Goal: Task Accomplishment & Management: Manage account settings

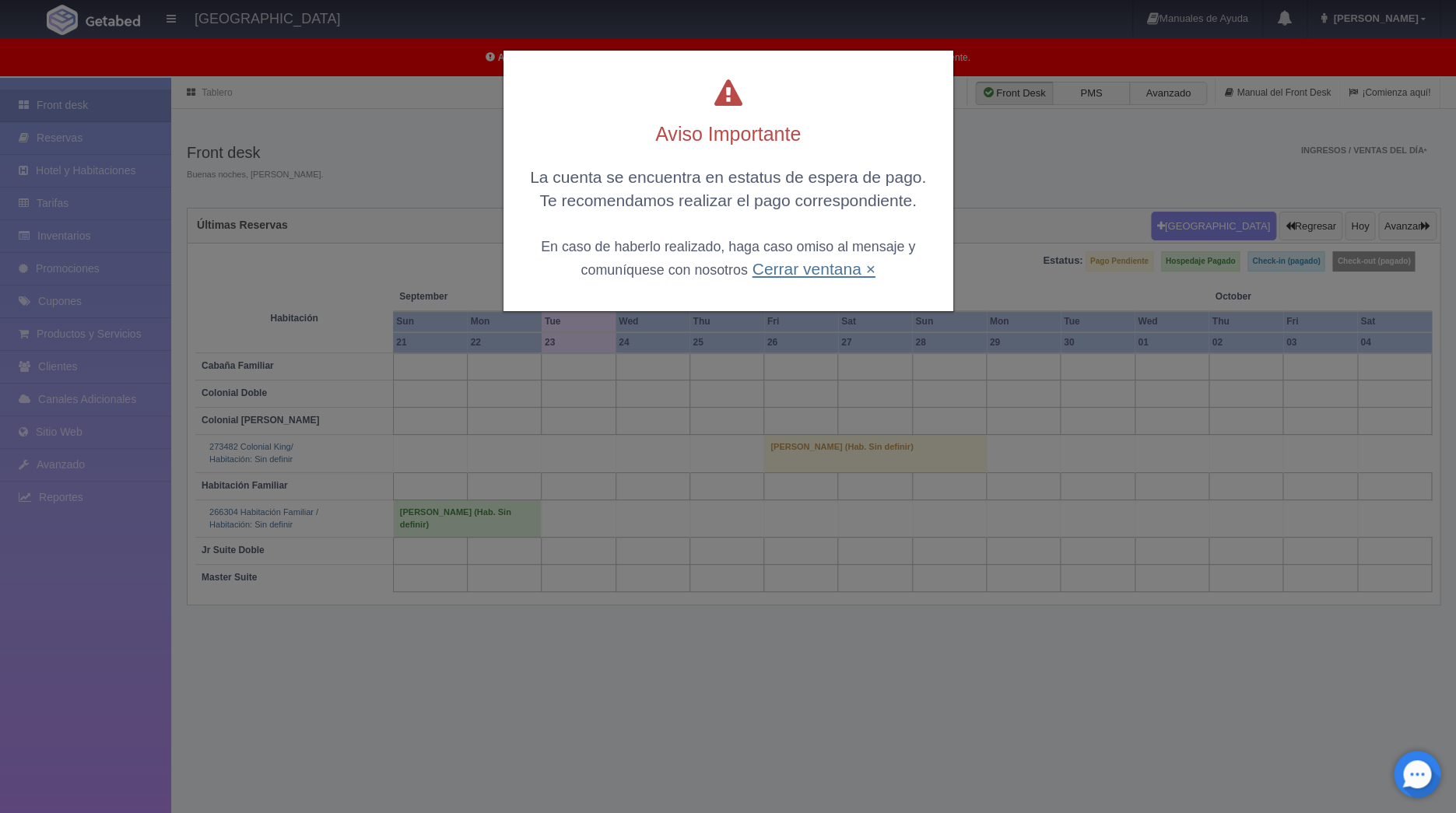
click at [825, 274] on link "Cerrar ventana ×" at bounding box center [813, 268] width 123 height 18
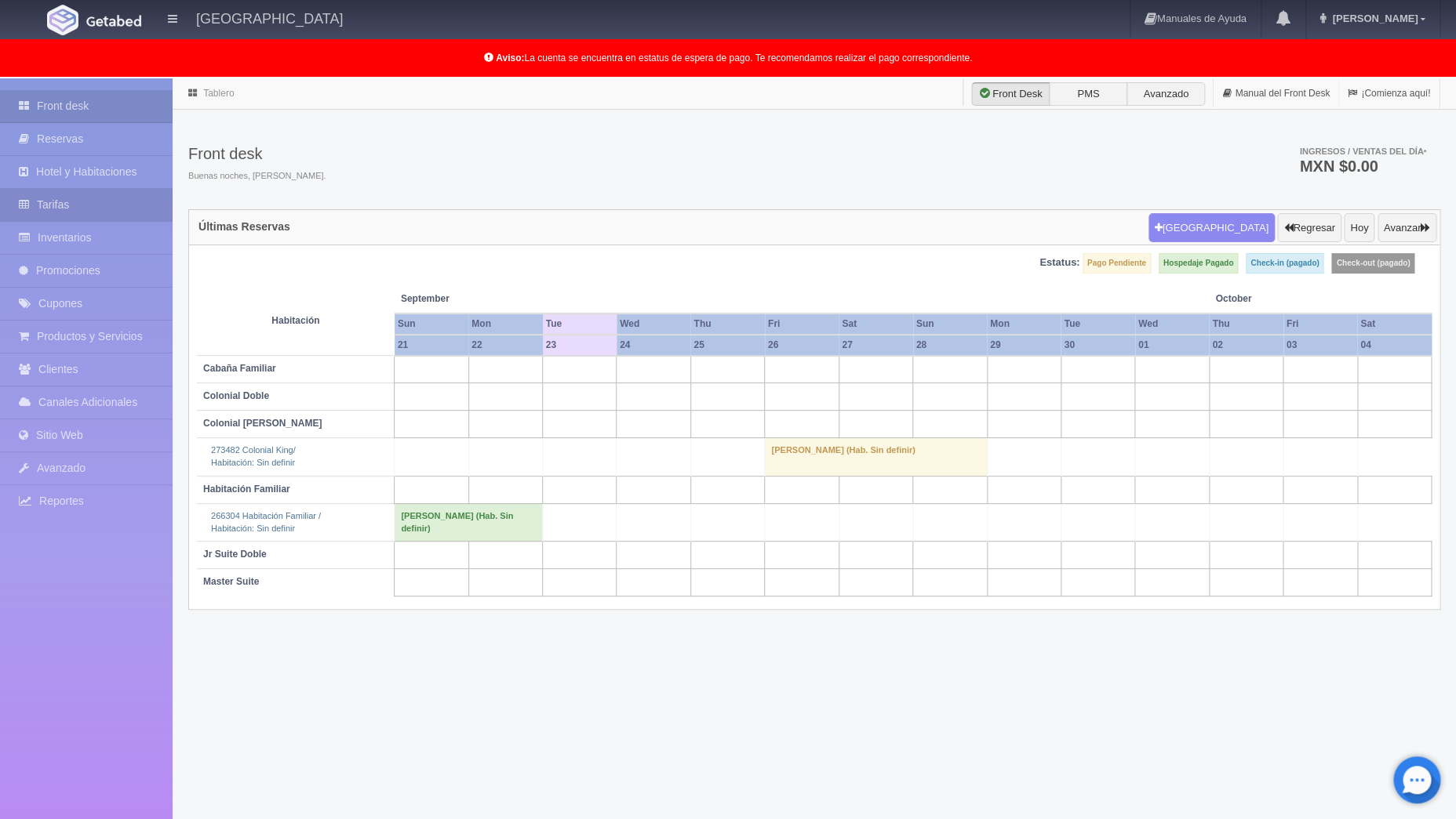
click at [72, 212] on link "Tarifas" at bounding box center [86, 205] width 172 height 32
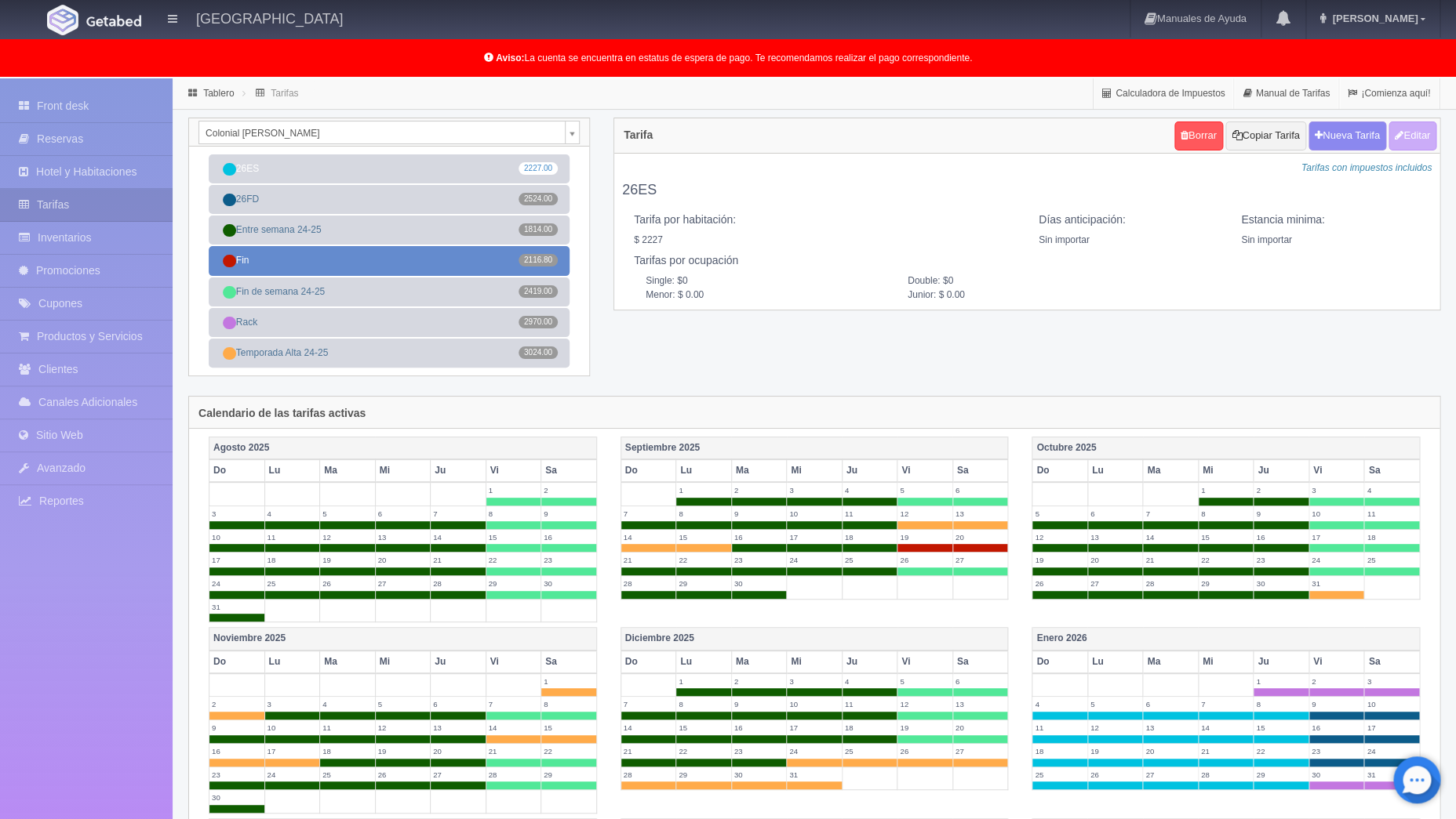
click at [364, 265] on link "Fin 2116.80" at bounding box center [389, 260] width 361 height 29
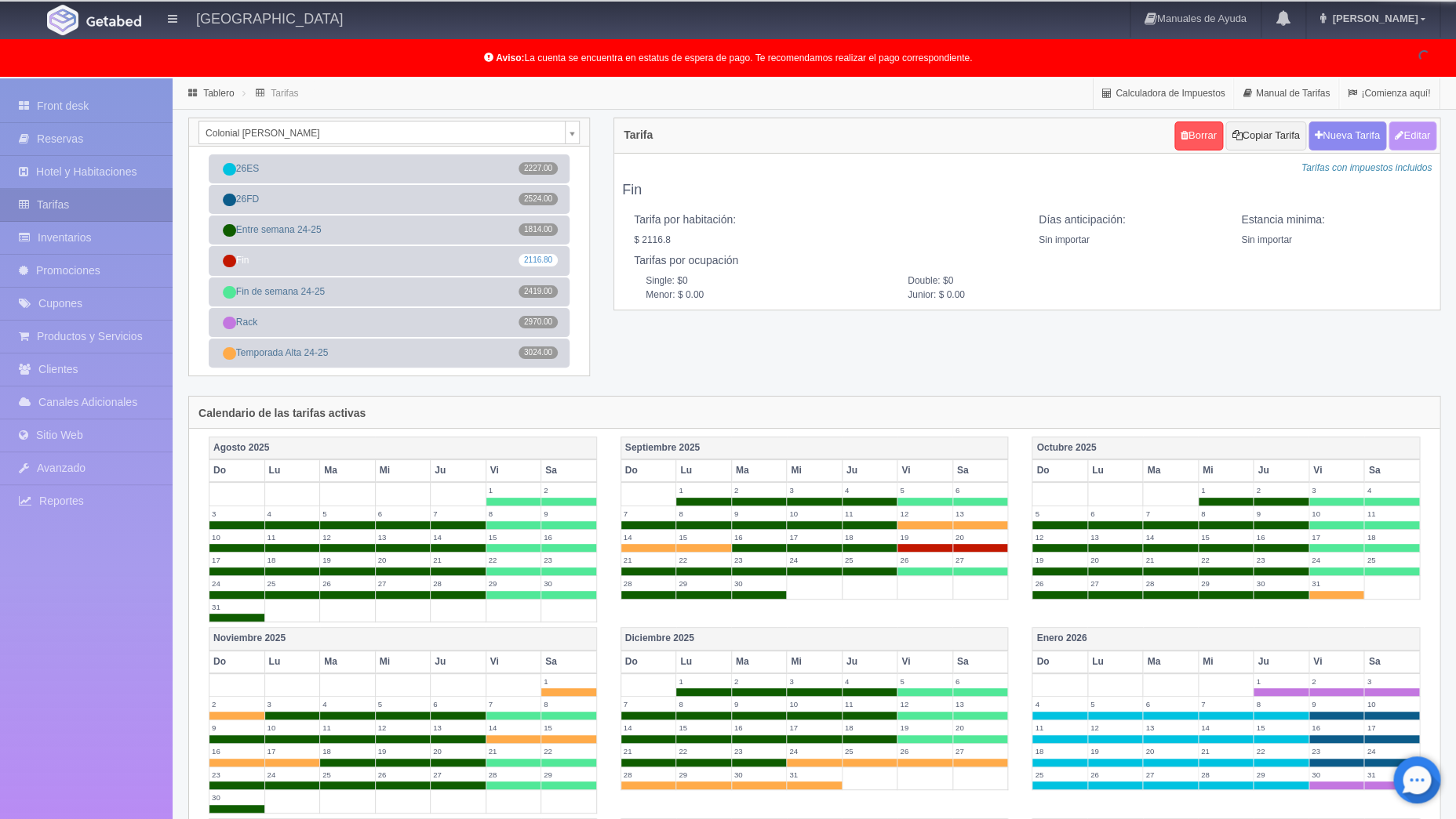
click at [1397, 145] on button "Editar" at bounding box center [1412, 136] width 48 height 29
type input "Fin"
select select "0"
type input "0"
checkbox input "true"
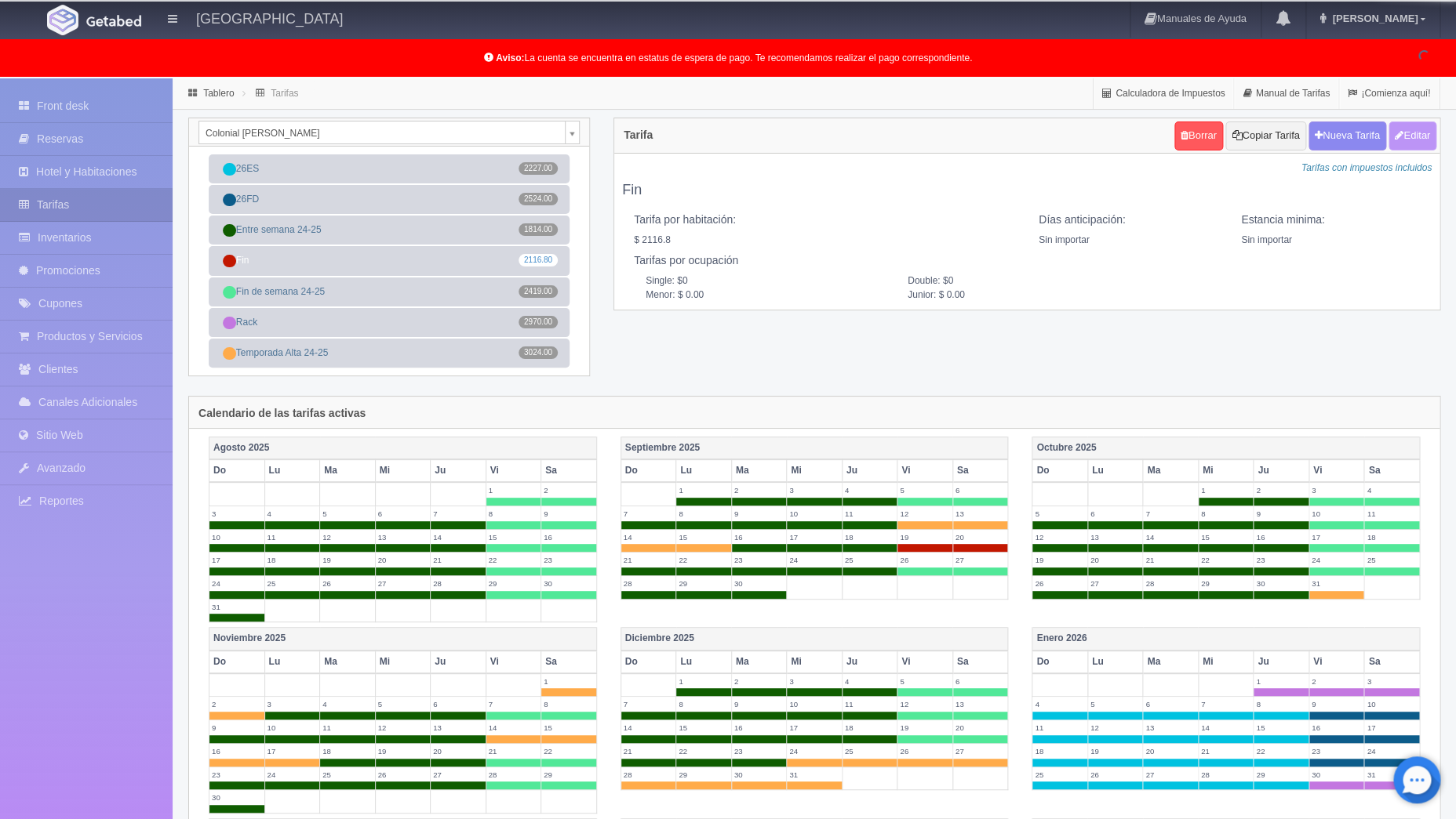
type input "2116.80"
checkbox input "true"
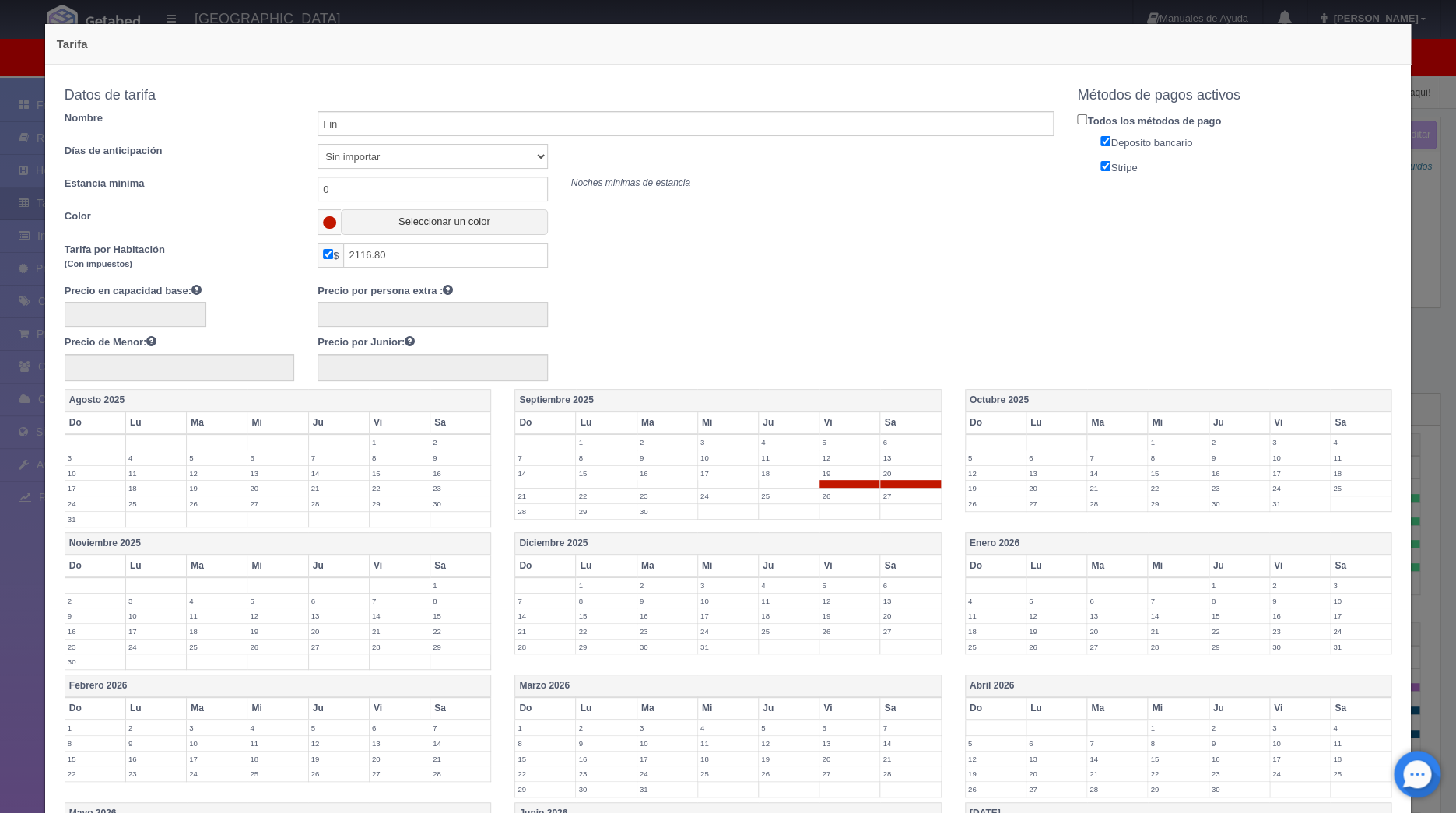
click at [834, 497] on label "26" at bounding box center [849, 496] width 60 height 15
click at [888, 495] on label "27" at bounding box center [910, 496] width 60 height 15
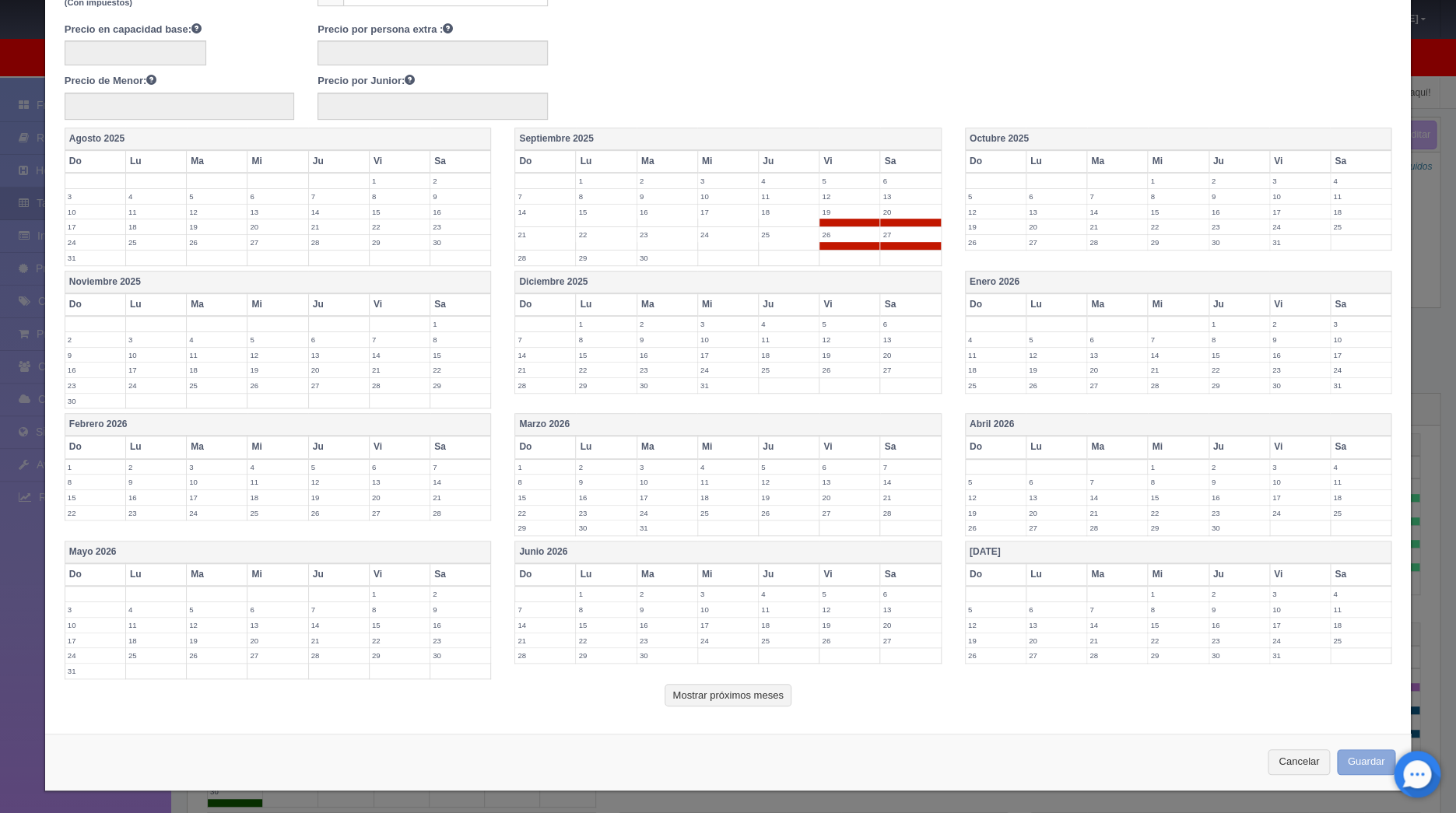
click at [1342, 758] on button "Guardar" at bounding box center [1366, 762] width 60 height 25
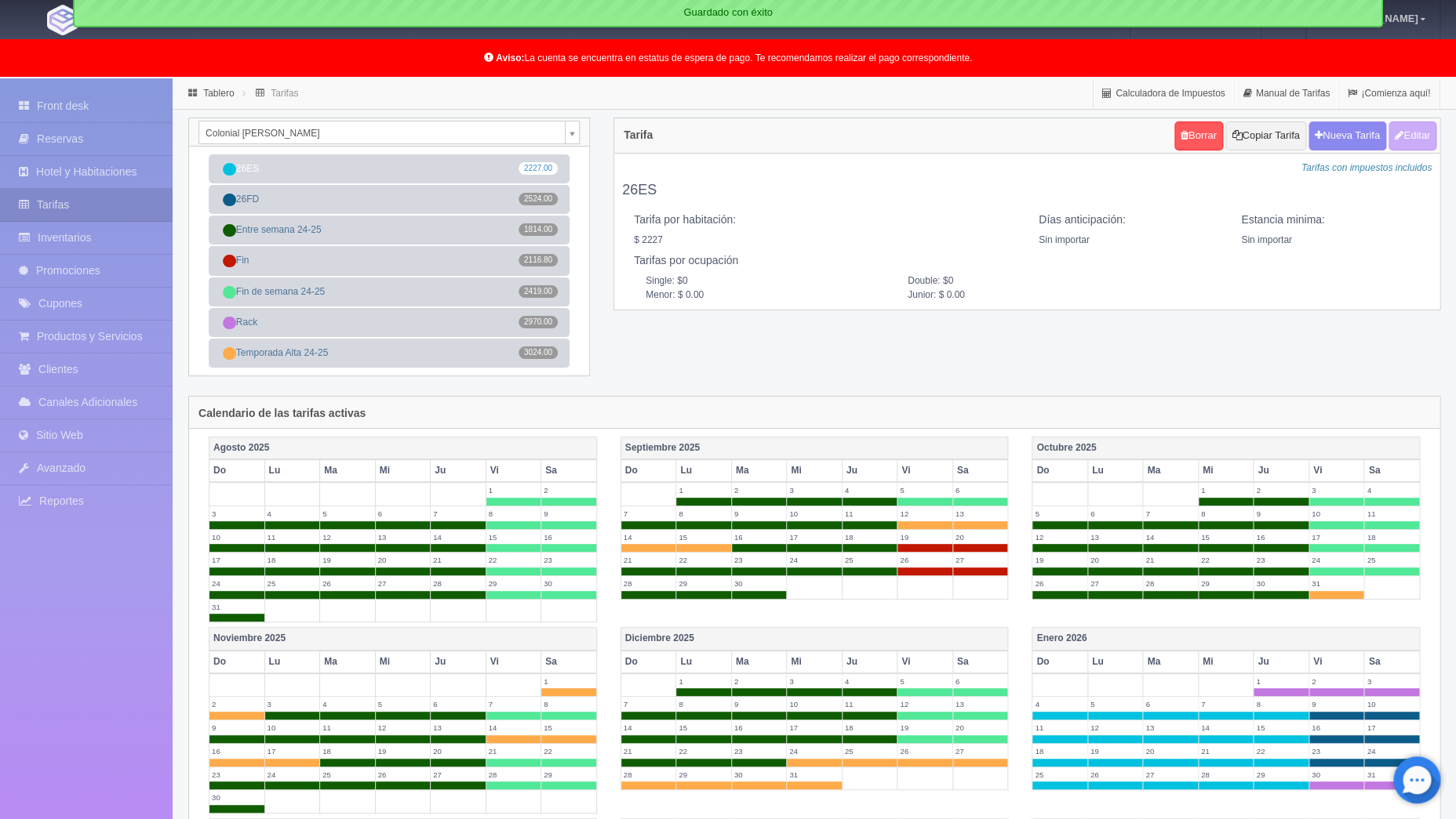
click at [573, 130] on body "Atotonilco Hotel & Club Manuales de Ayuda Actualizaciones recientes Maggie Mi P…" at bounding box center [728, 656] width 1456 height 1155
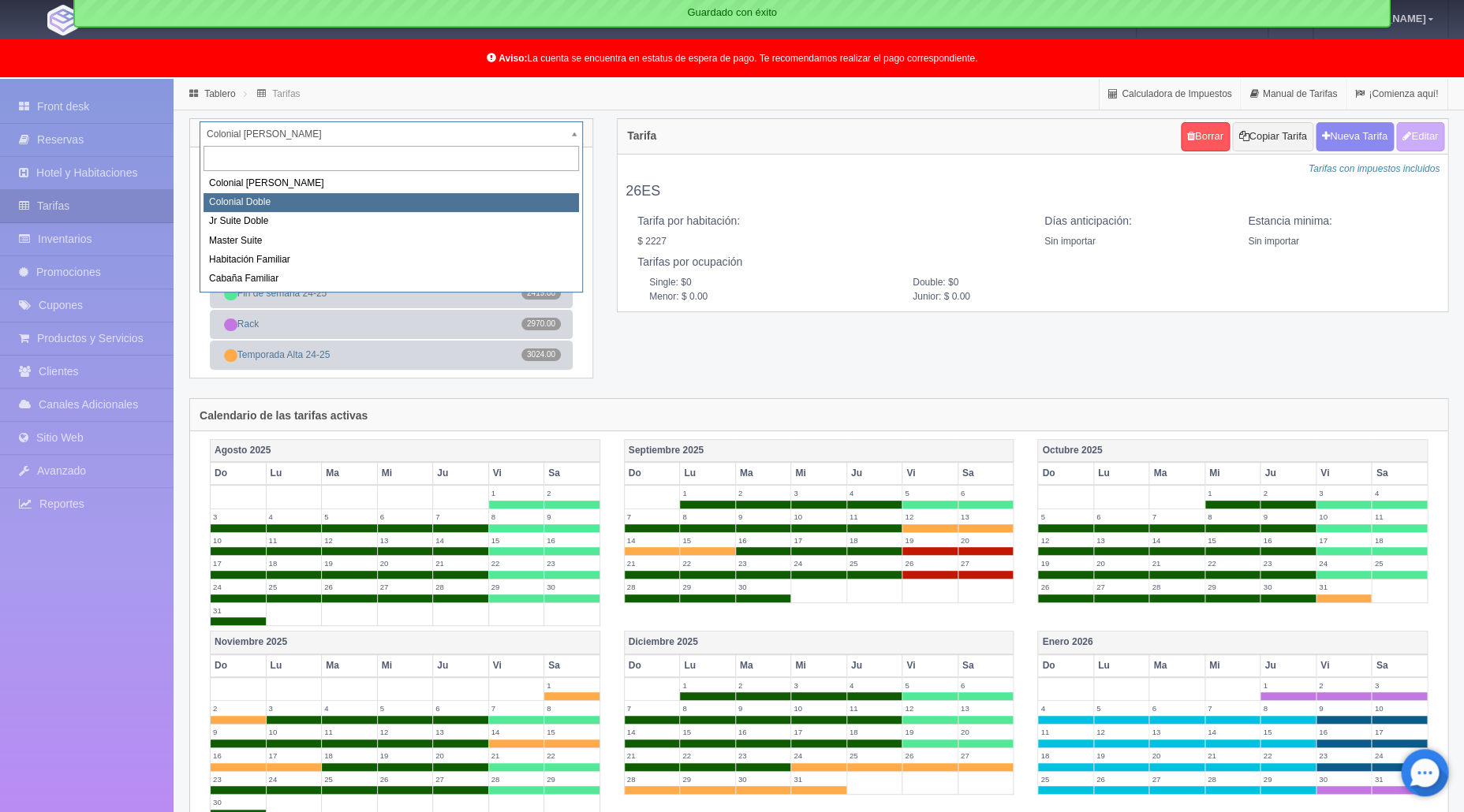
select select "977"
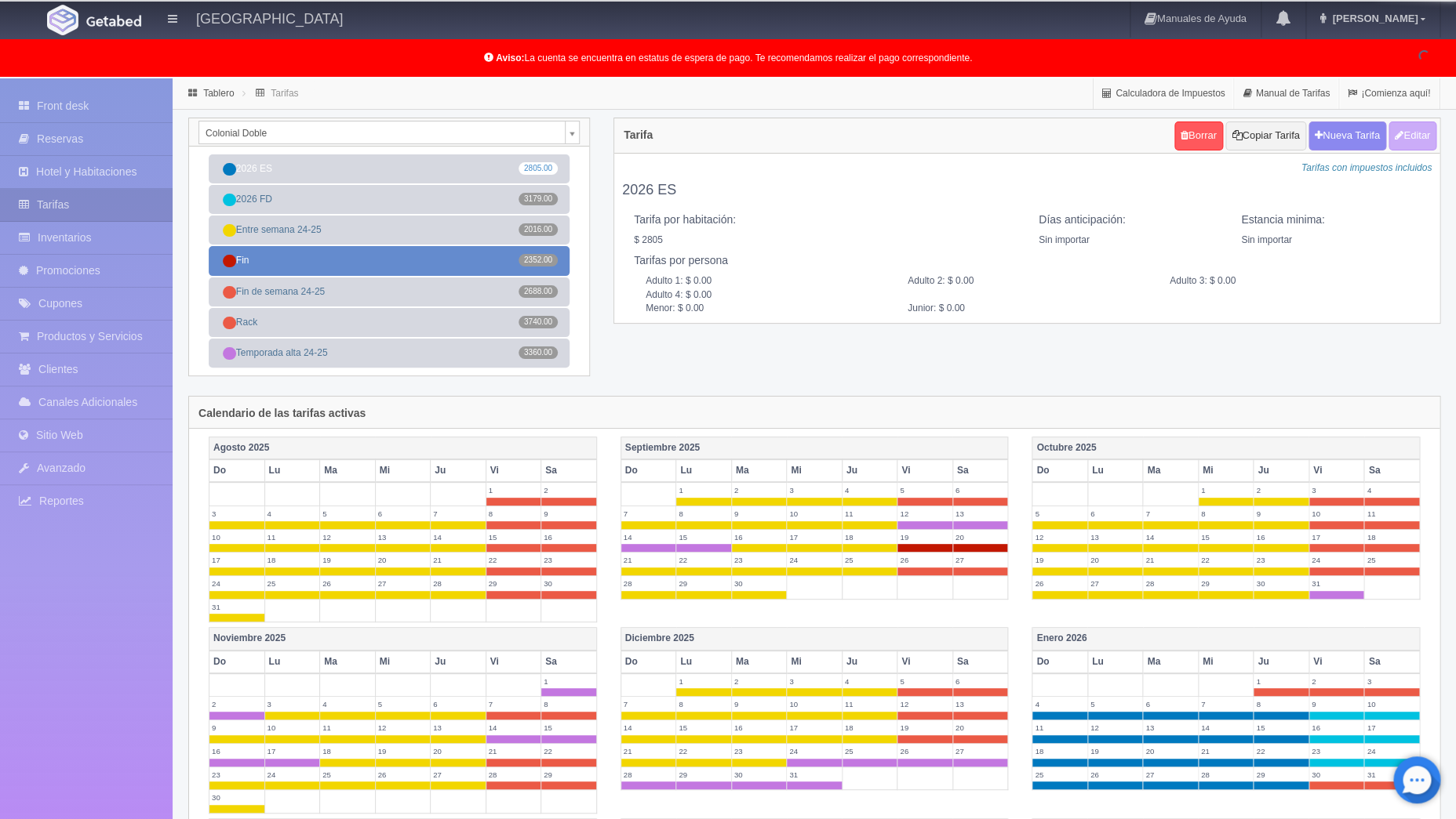
click at [366, 257] on link "Fin 2352.00" at bounding box center [389, 260] width 361 height 29
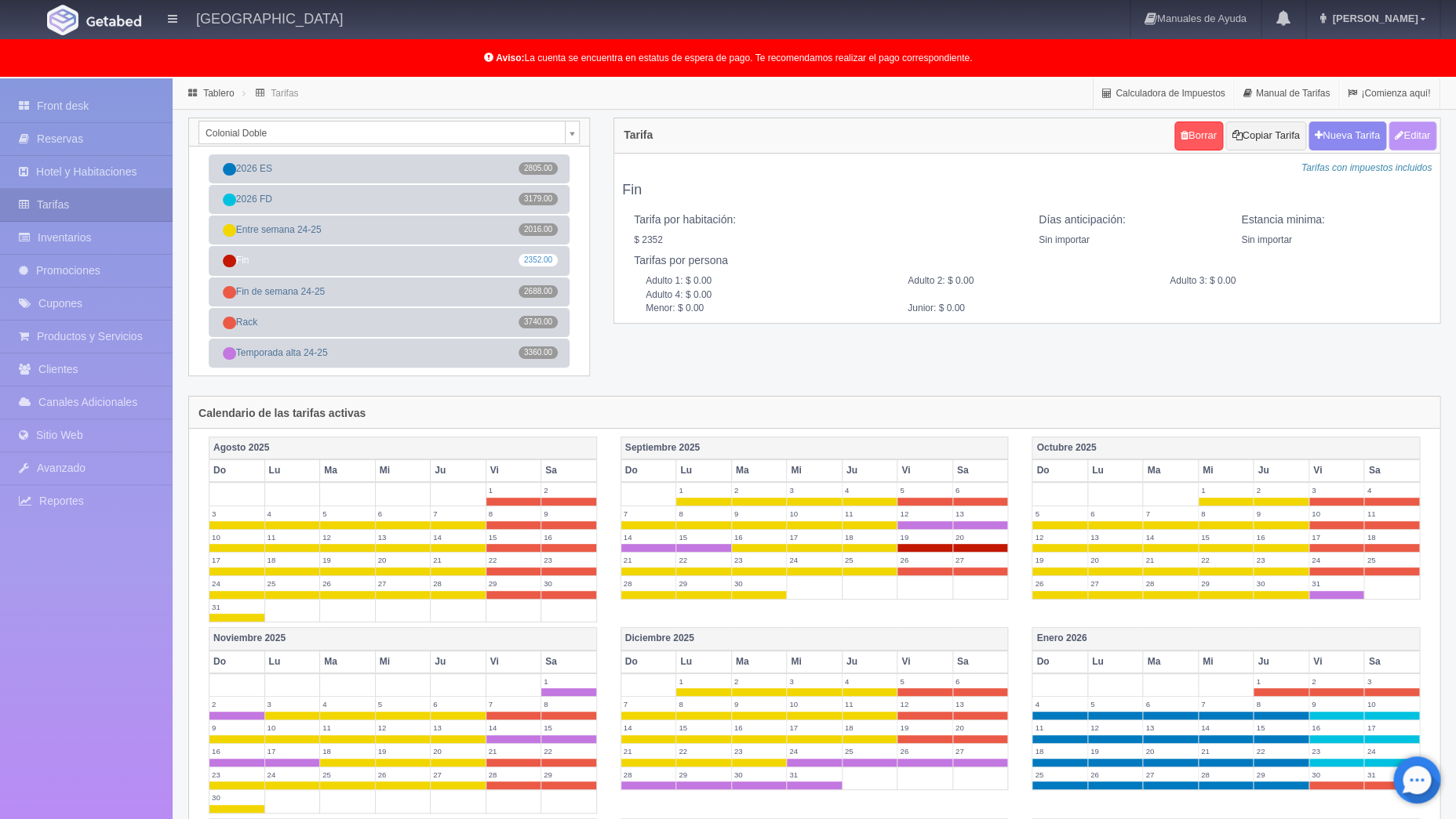
click at [1391, 142] on button "Editar" at bounding box center [1412, 136] width 48 height 29
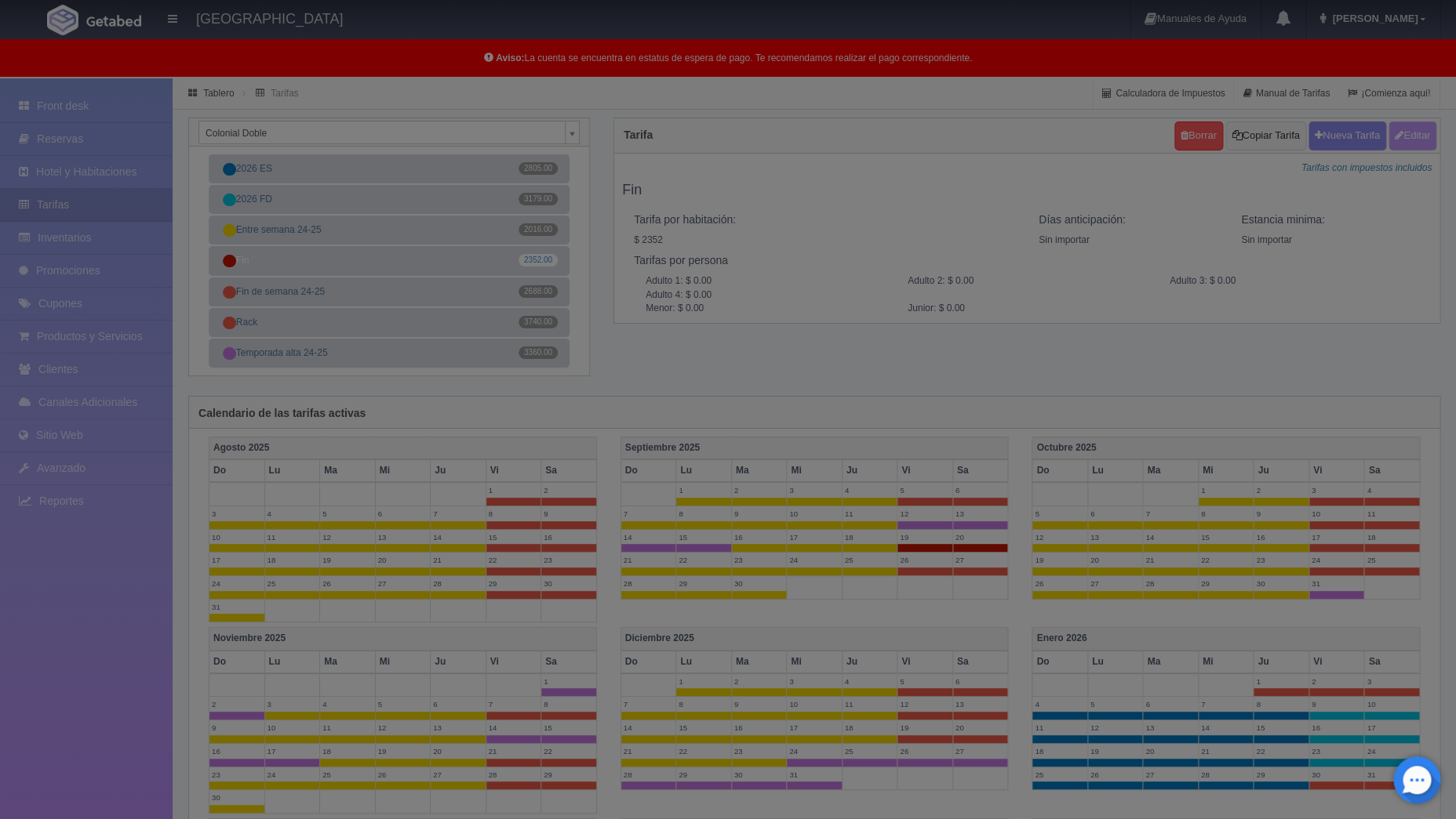
type input "Fin"
select select "0"
type input "0"
checkbox input "true"
type input "2352.00"
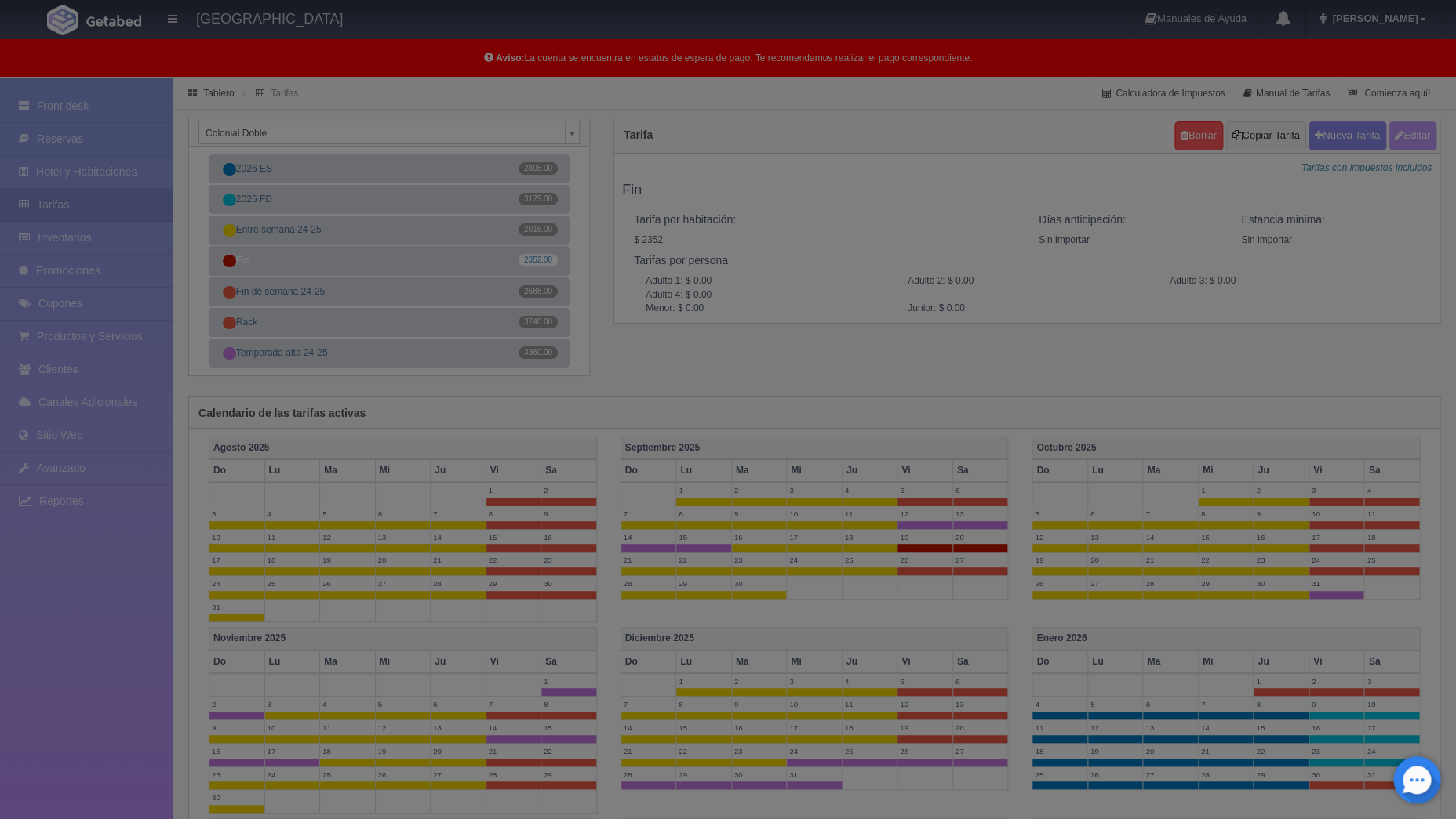
checkbox input "true"
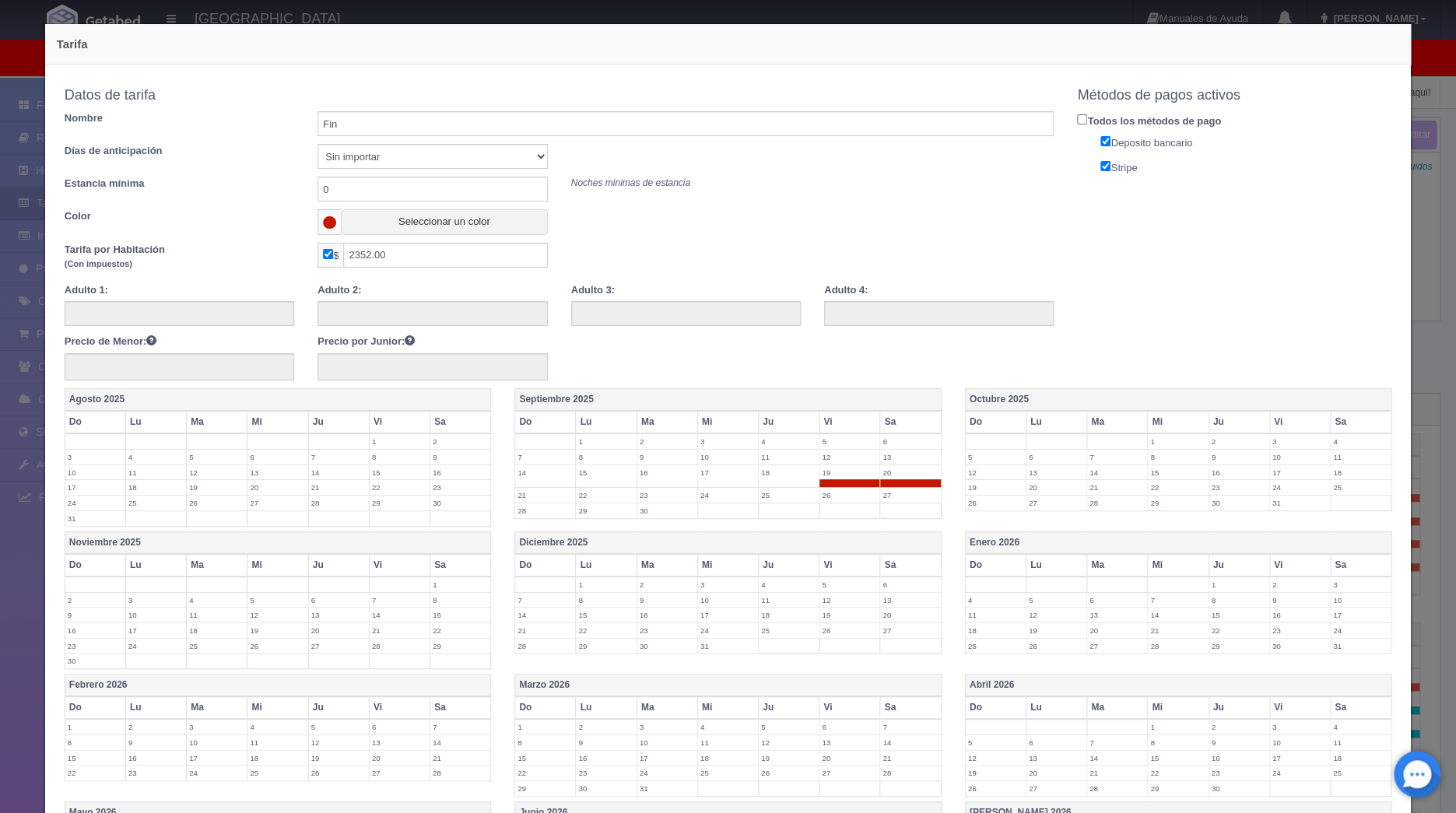
click at [823, 500] on label "26" at bounding box center [849, 495] width 60 height 15
click at [903, 503] on td "27" at bounding box center [910, 500] width 61 height 23
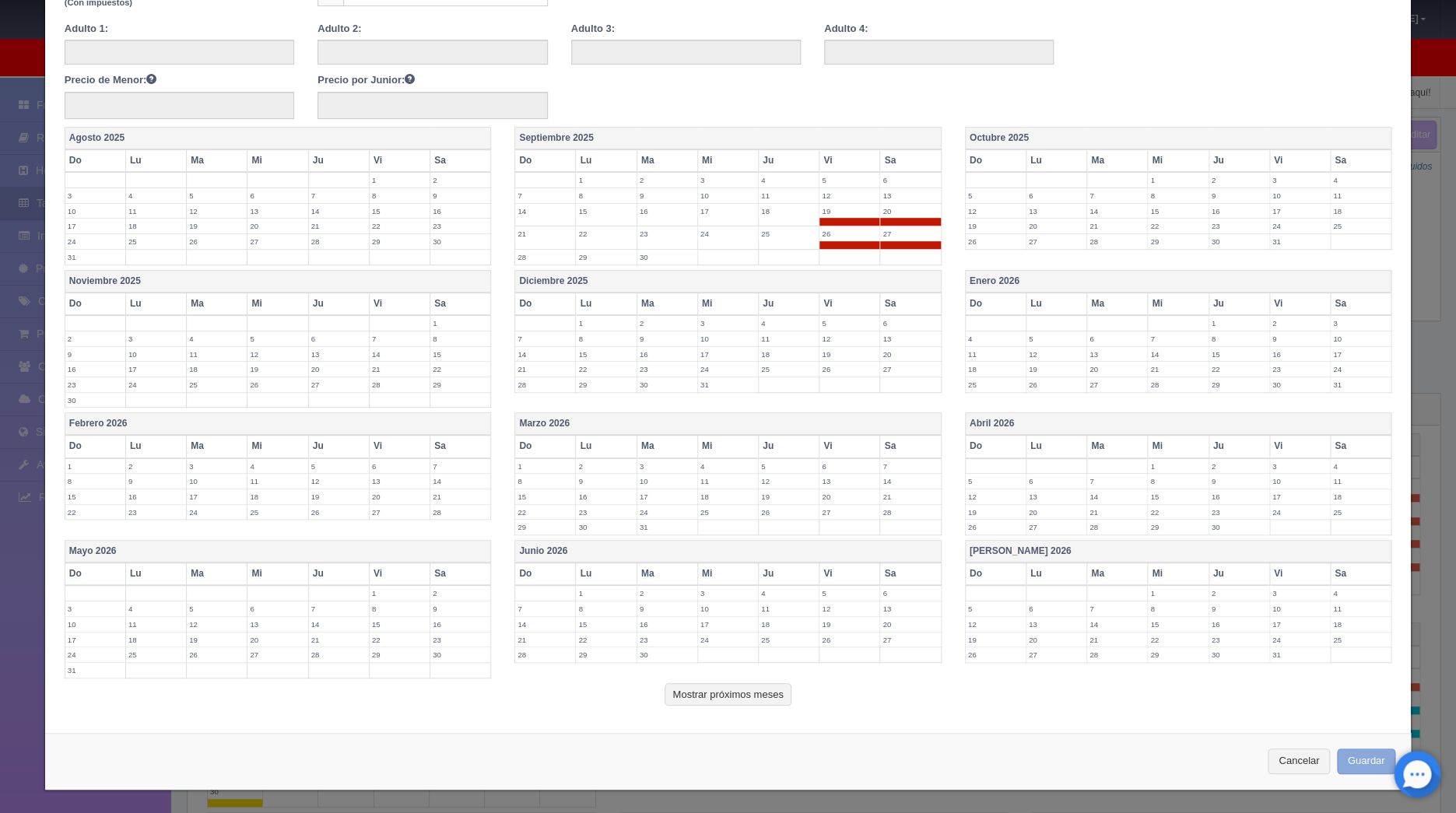
click at [1350, 764] on button "Guardar" at bounding box center [1366, 761] width 60 height 25
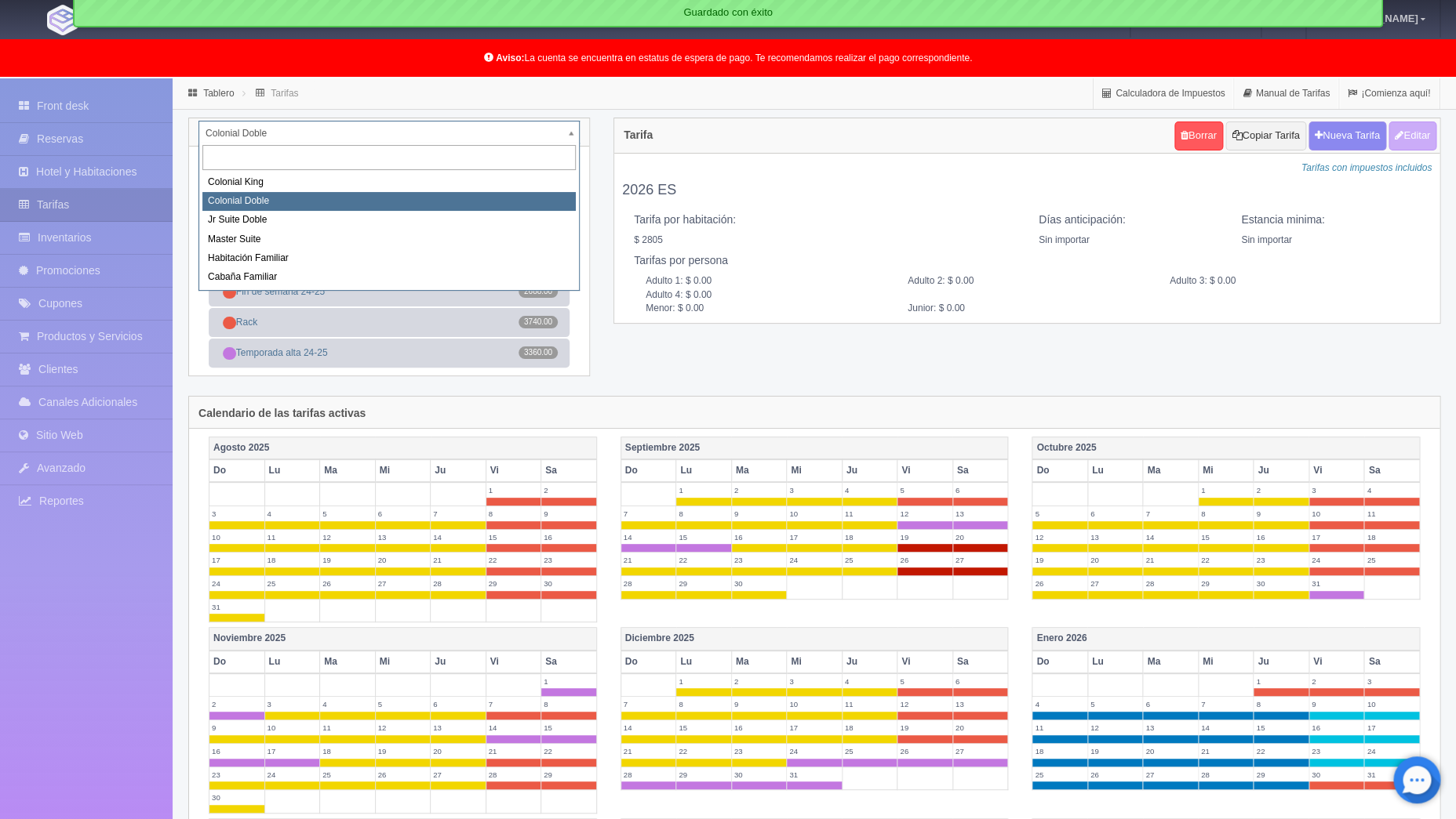
click at [576, 140] on body "[GEOGRAPHIC_DATA] Manuales de Ayuda Actualizaciones recientes [PERSON_NAME] Mi …" at bounding box center [728, 656] width 1456 height 1155
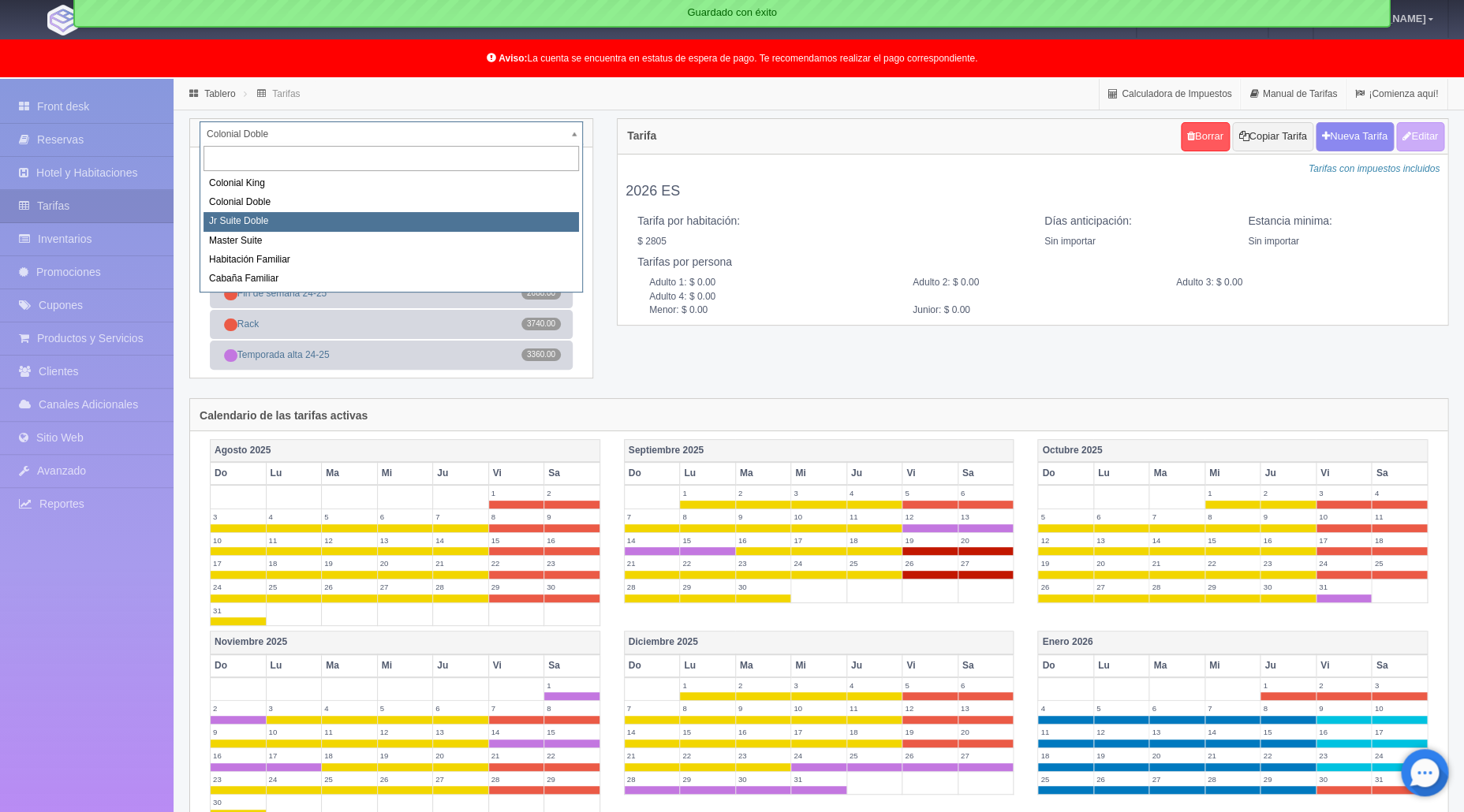
select select "978"
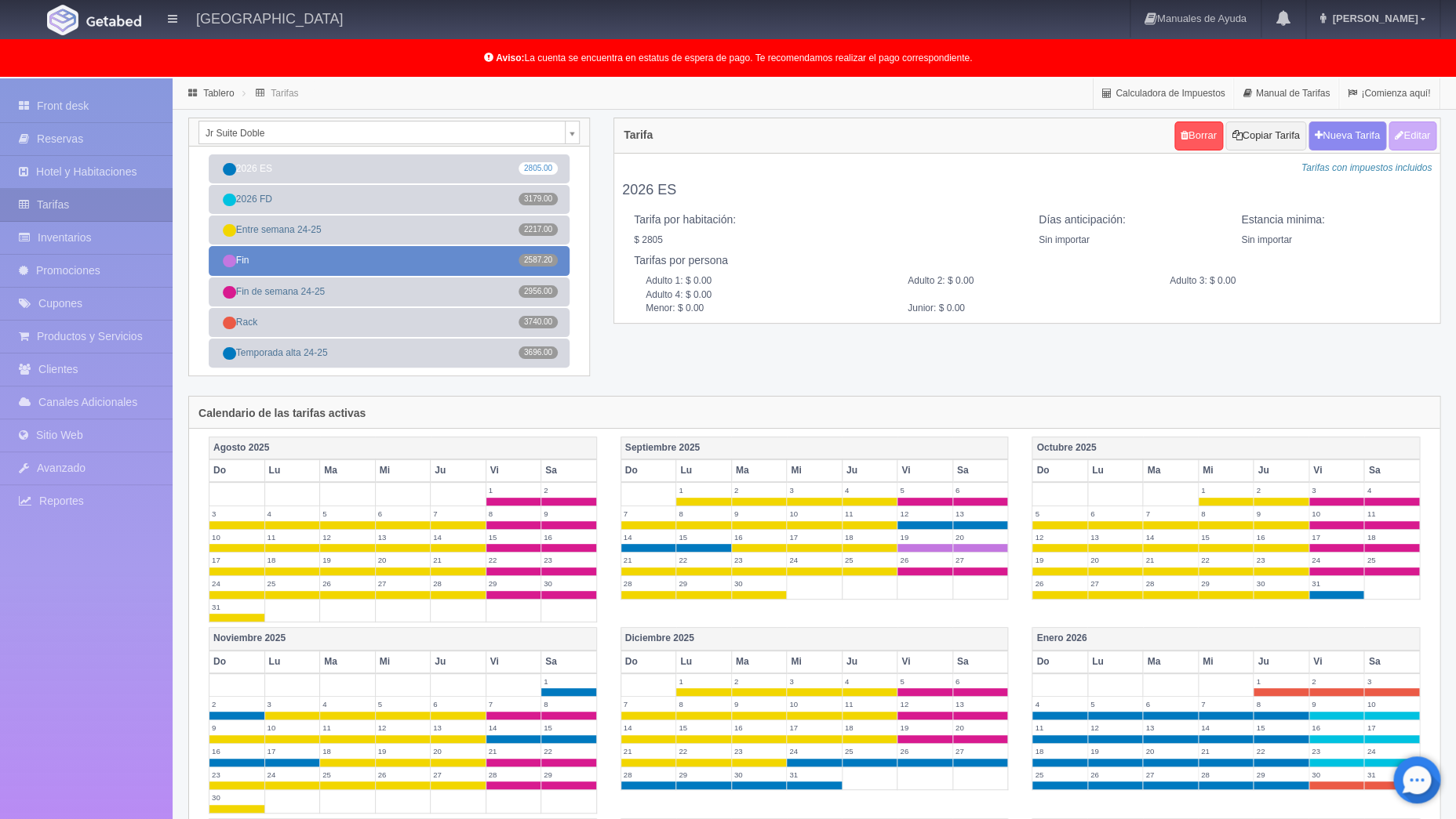
click at [328, 261] on link "Fin 2587.20" at bounding box center [389, 260] width 361 height 29
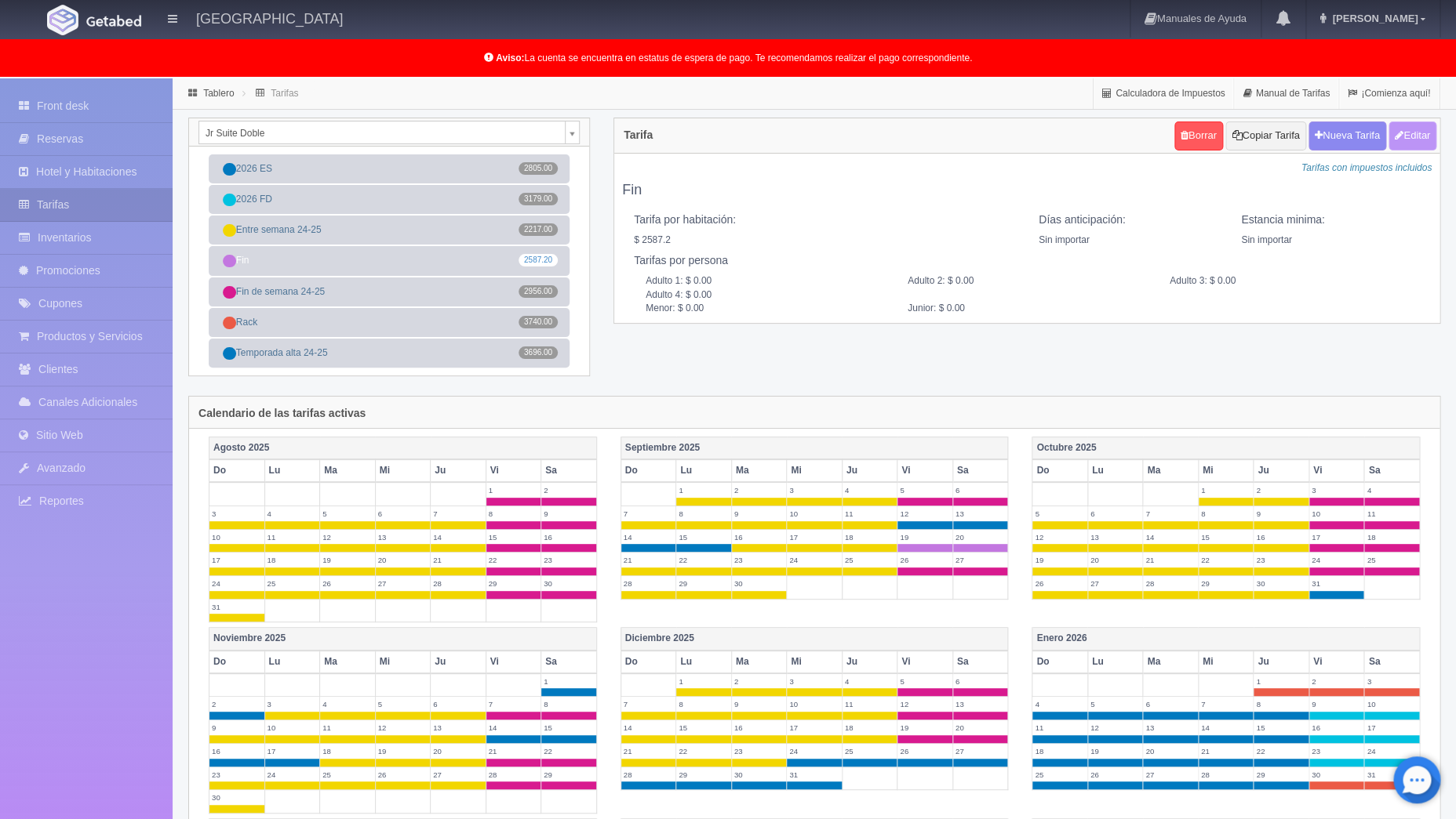
click at [1422, 127] on button "Editar" at bounding box center [1412, 136] width 48 height 29
type input "Fin"
select select "0"
type input "0"
checkbox input "true"
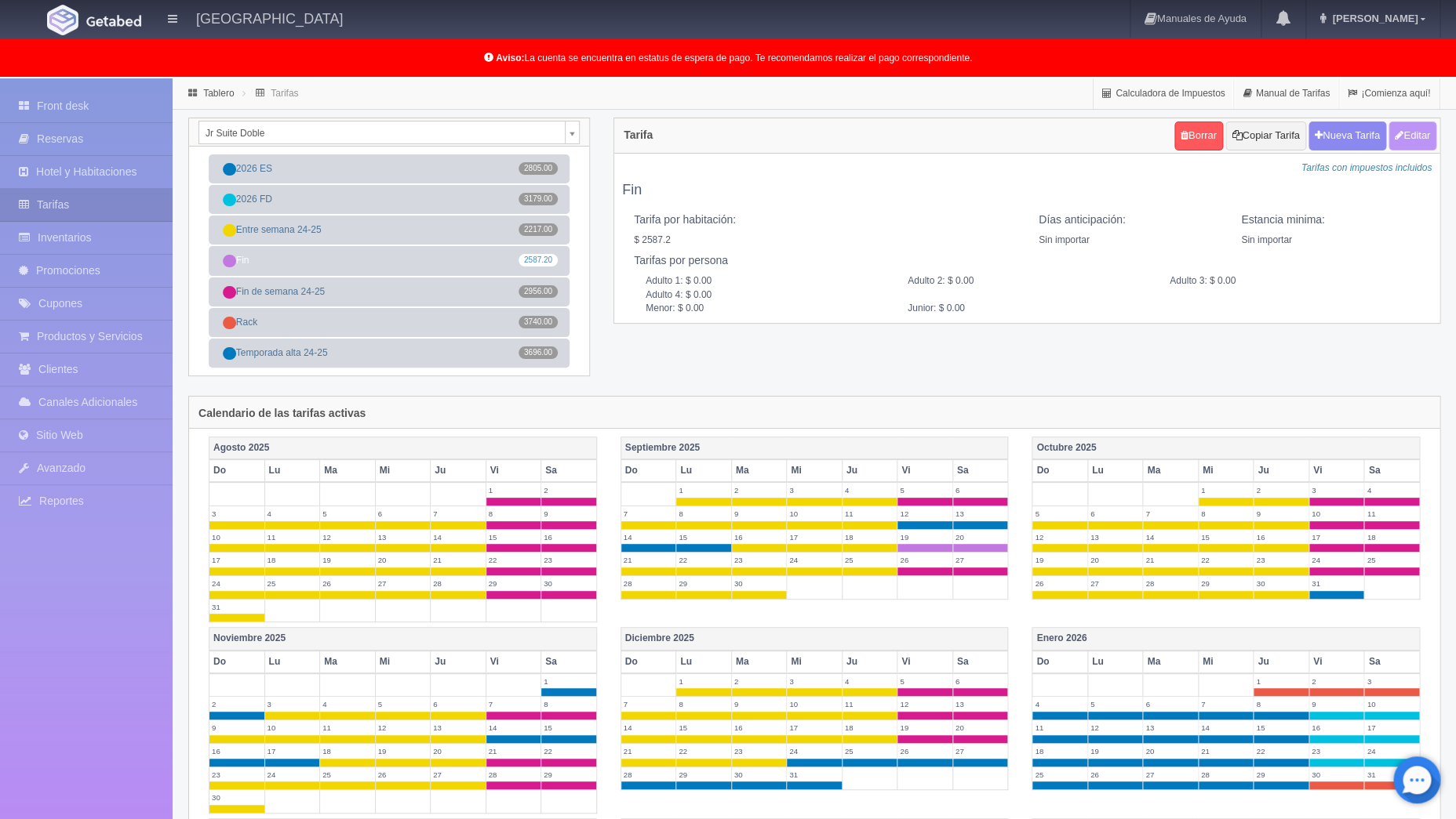
type input "2587.20"
checkbox input "true"
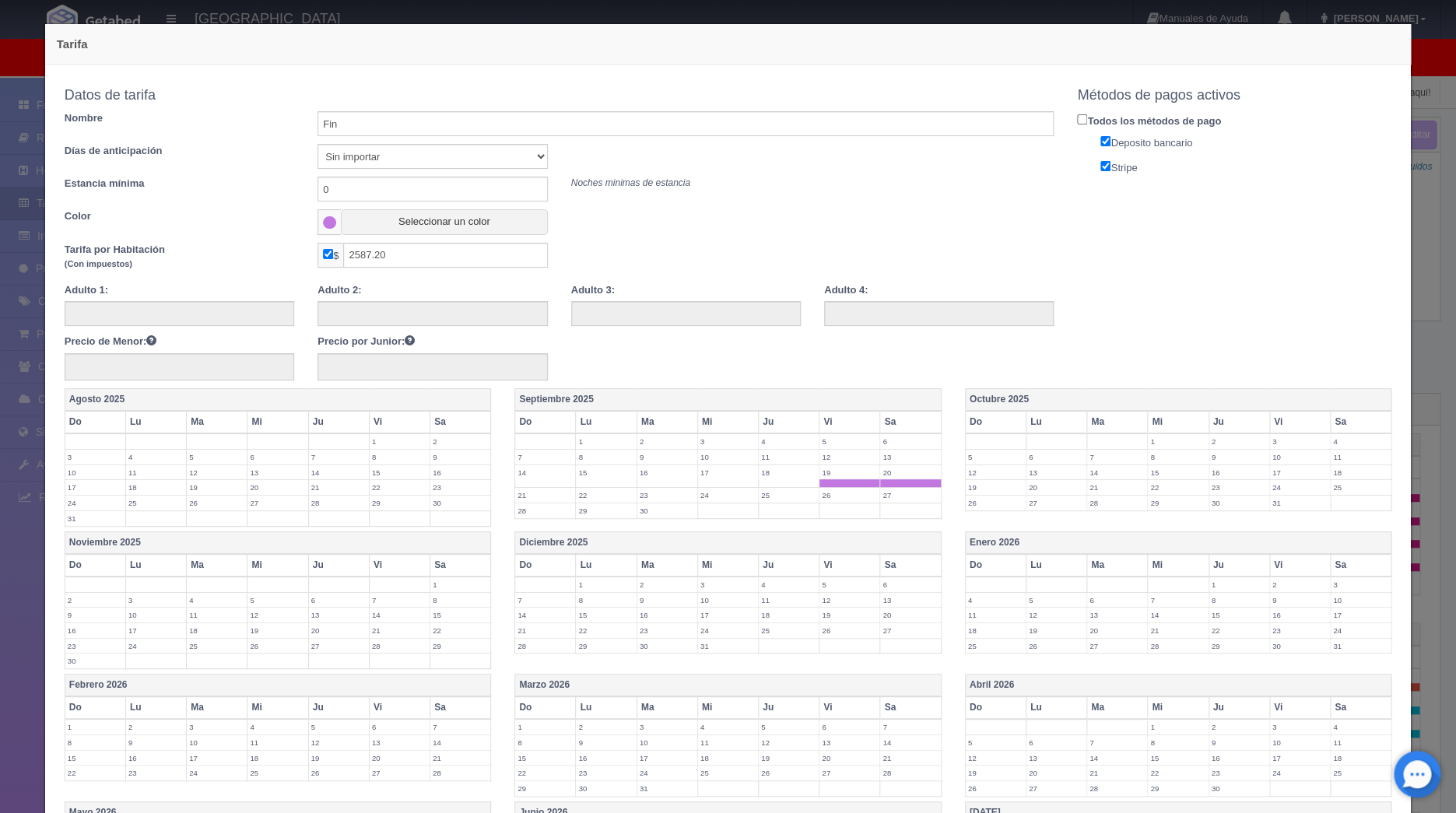
click at [846, 494] on label "26" at bounding box center [849, 495] width 60 height 15
click at [884, 496] on label "27" at bounding box center [910, 495] width 60 height 15
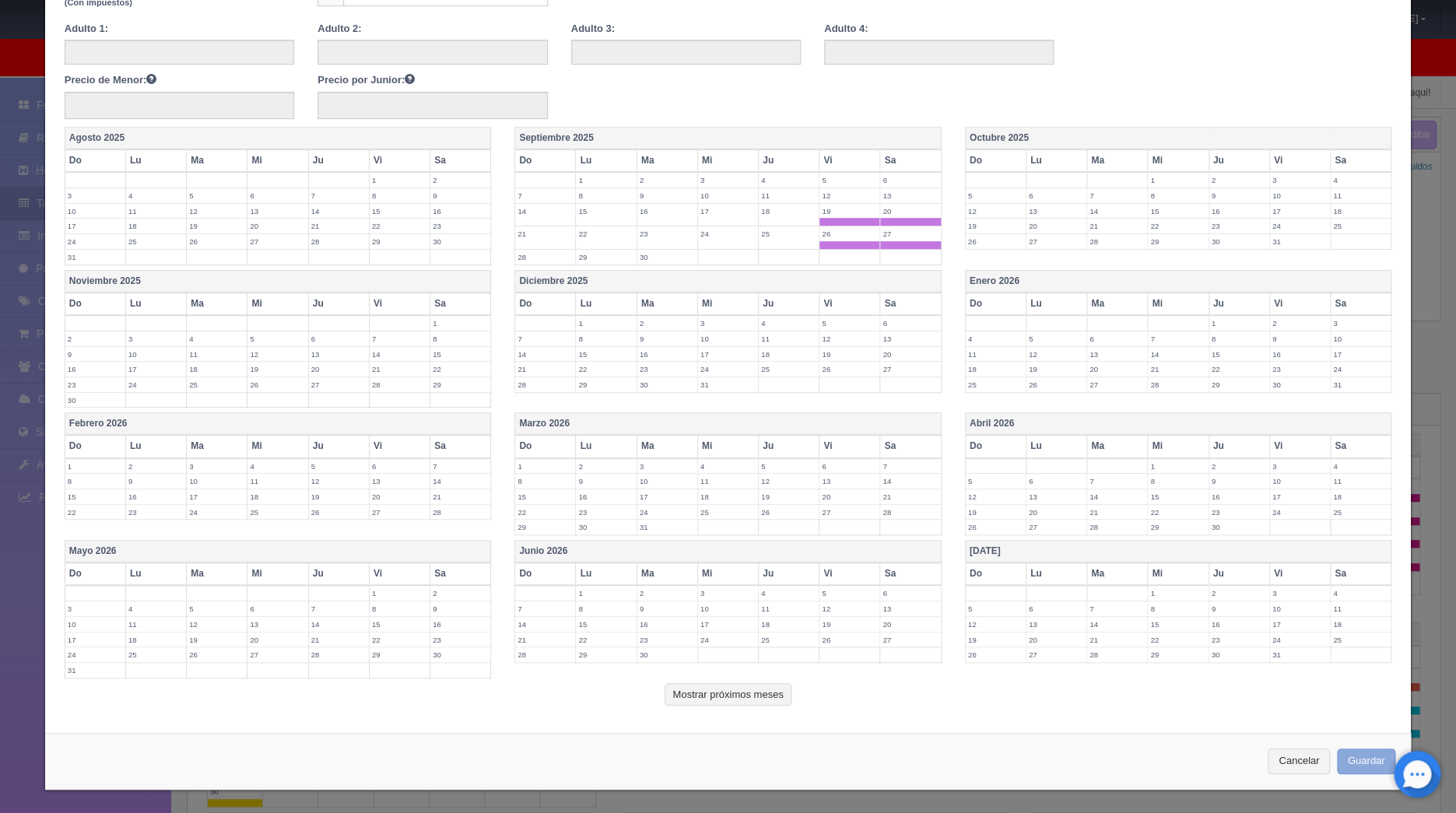
click at [1342, 755] on button "Guardar" at bounding box center [1366, 761] width 60 height 25
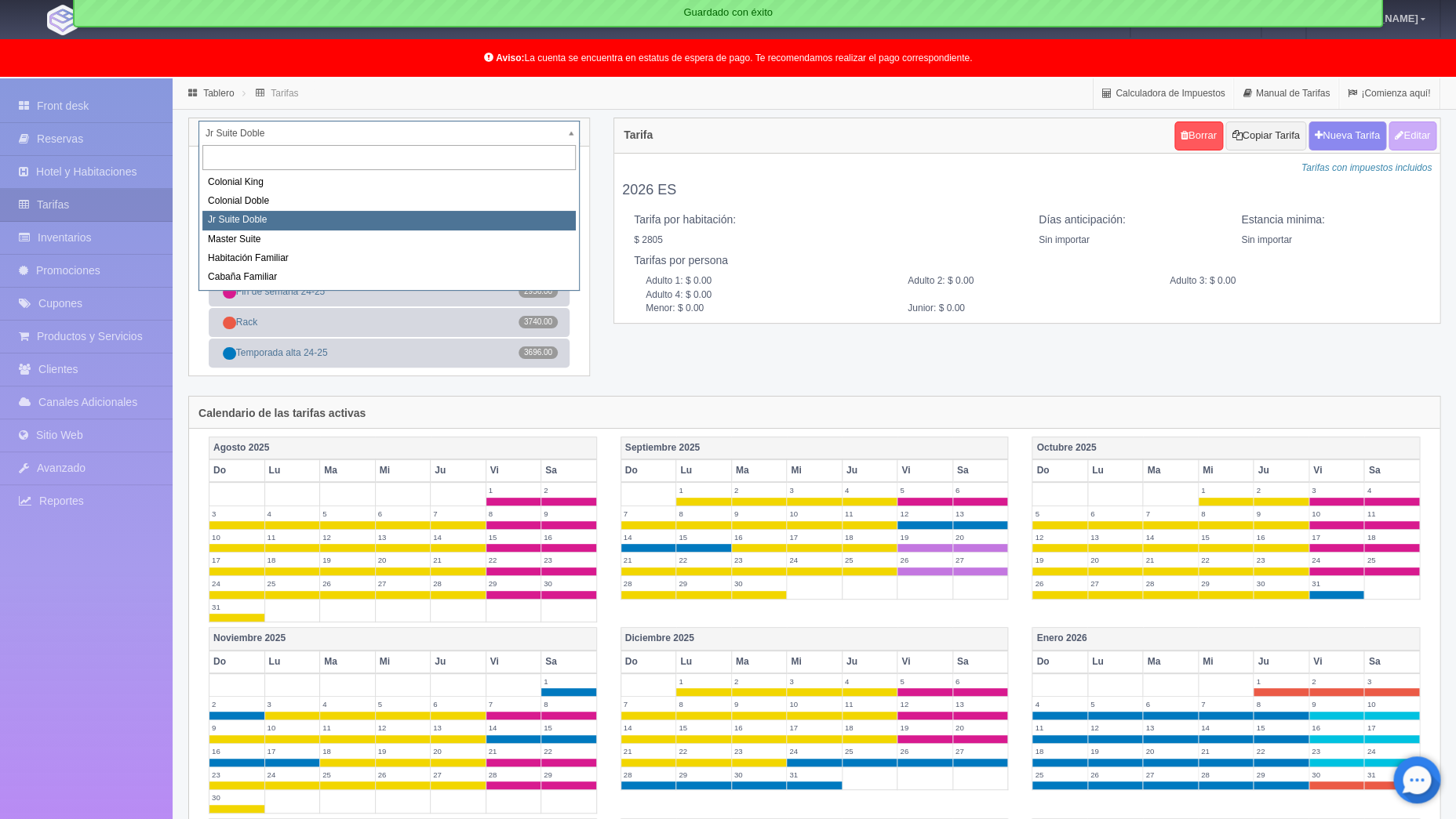
click at [570, 139] on body "Atotonilco Hotel & Club Manuales de Ayuda Actualizaciones recientes Maggie Mi P…" at bounding box center [728, 656] width 1456 height 1155
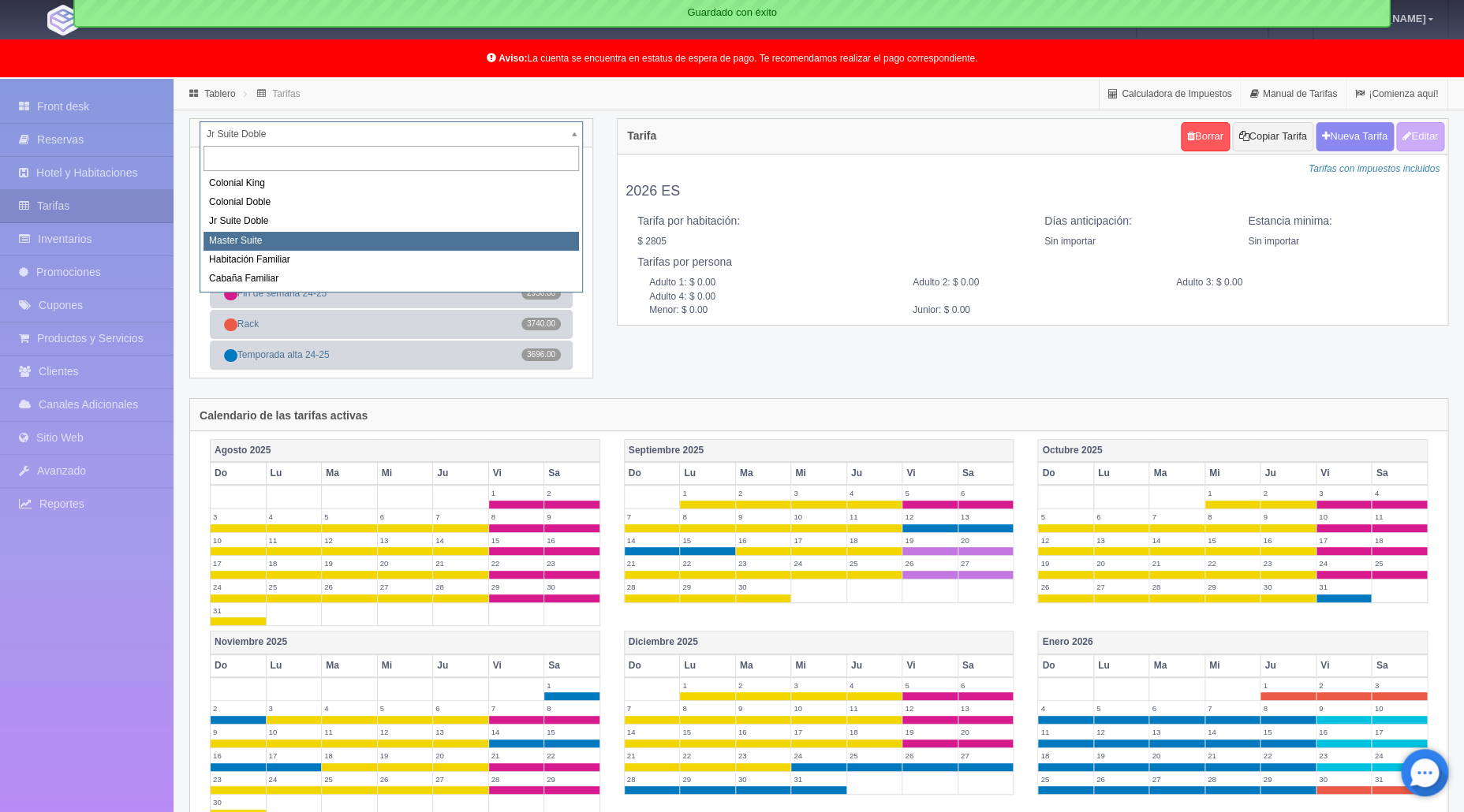
select select "980"
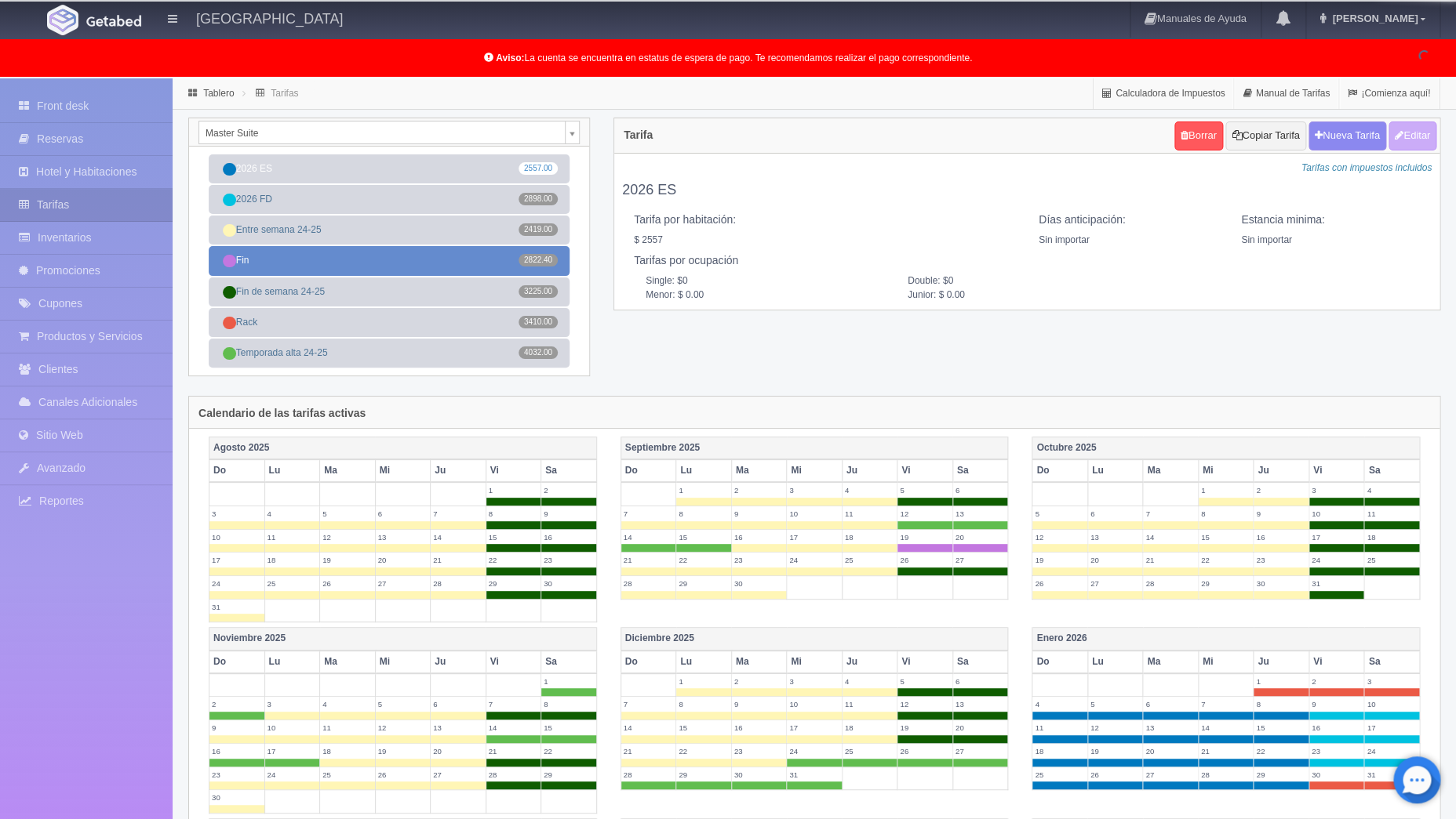
click at [397, 258] on link "Fin 2822.40" at bounding box center [389, 260] width 361 height 29
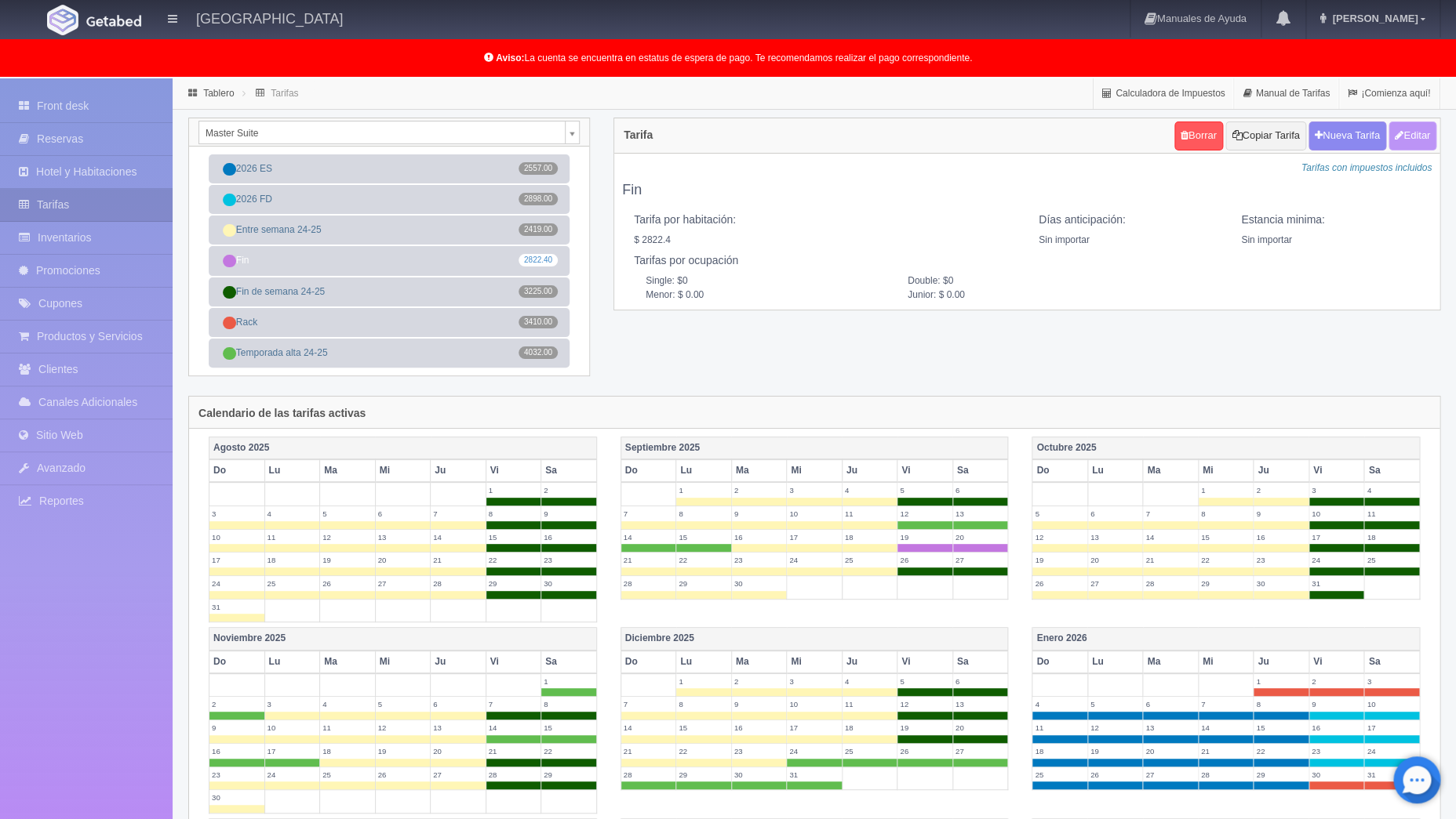
click at [1408, 132] on button "Editar" at bounding box center [1412, 136] width 48 height 29
type input "Fin"
select select "0"
type input "0"
checkbox input "true"
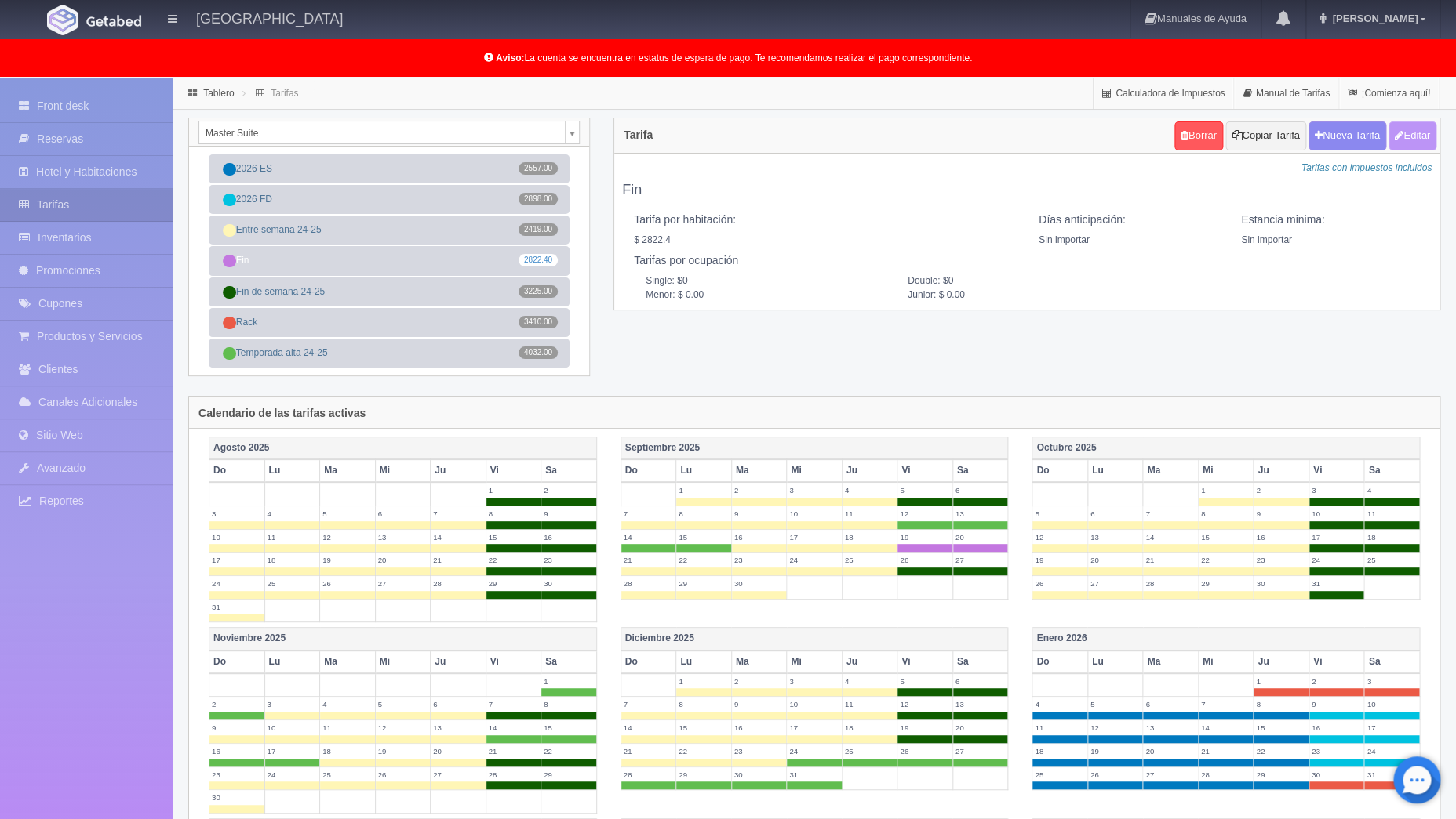
type input "2822.40"
checkbox input "true"
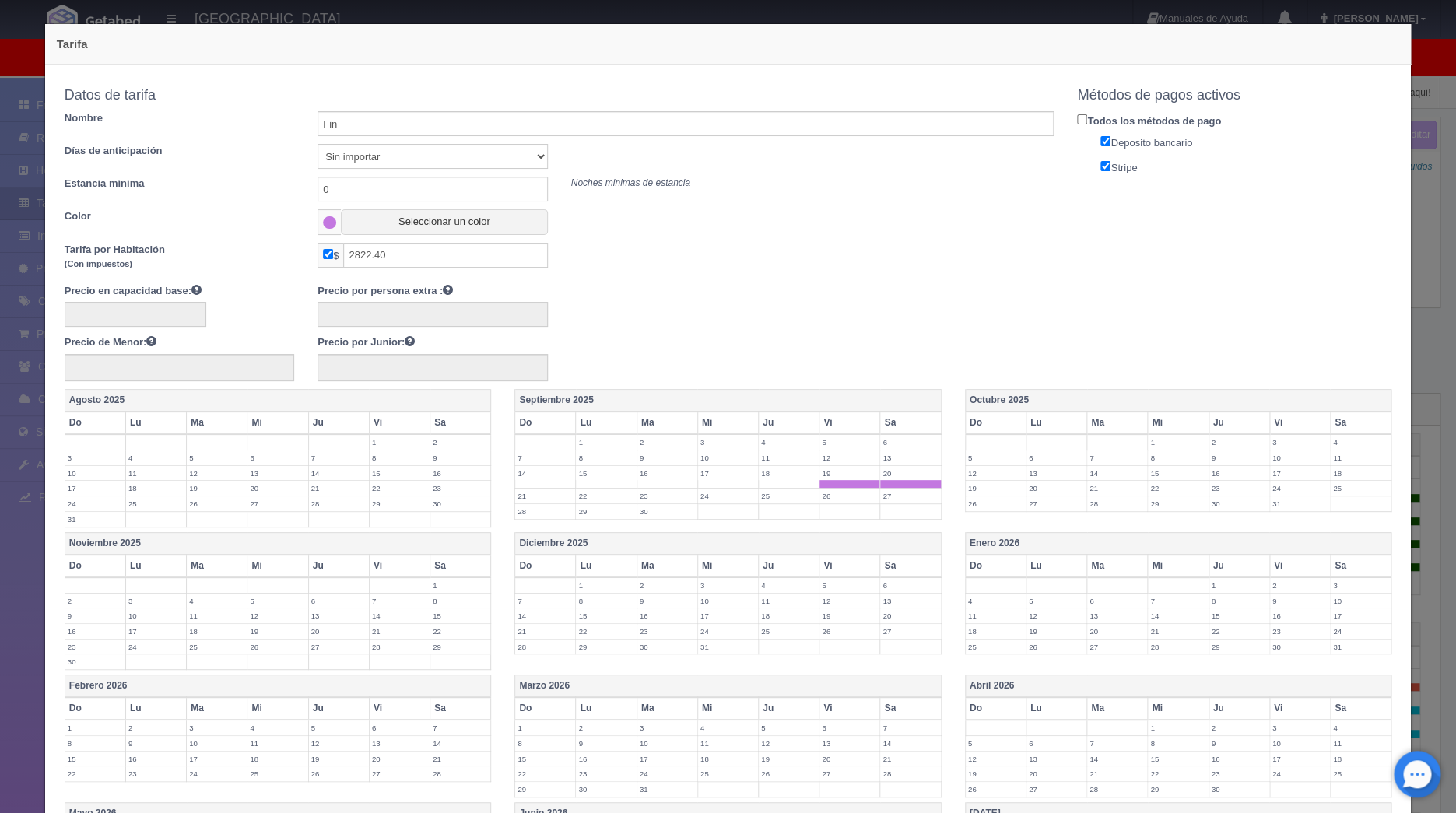
click at [835, 492] on label "26" at bounding box center [849, 496] width 60 height 15
click at [904, 508] on td "27" at bounding box center [910, 501] width 61 height 23
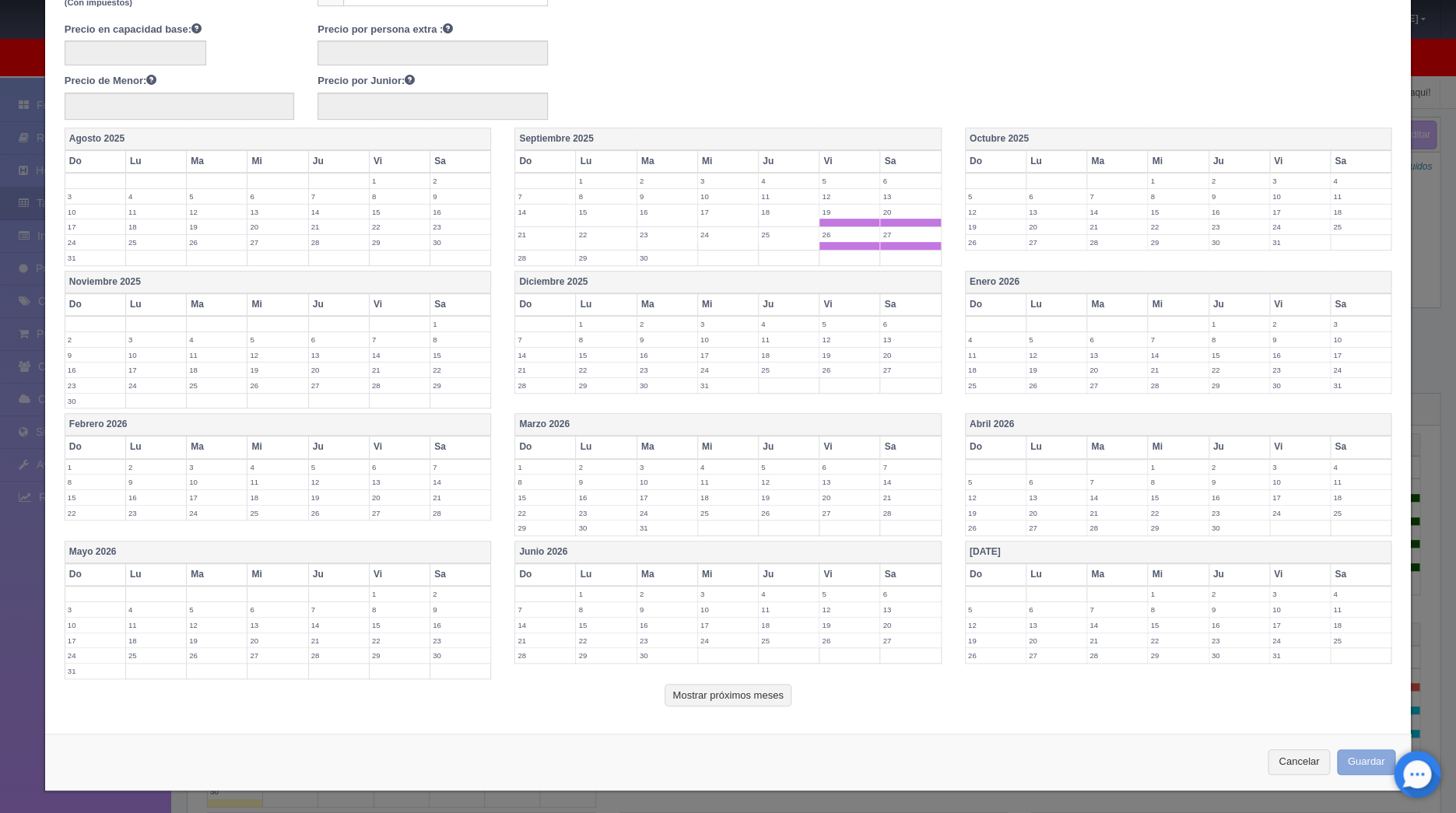
click at [1367, 764] on button "Guardar" at bounding box center [1366, 762] width 60 height 25
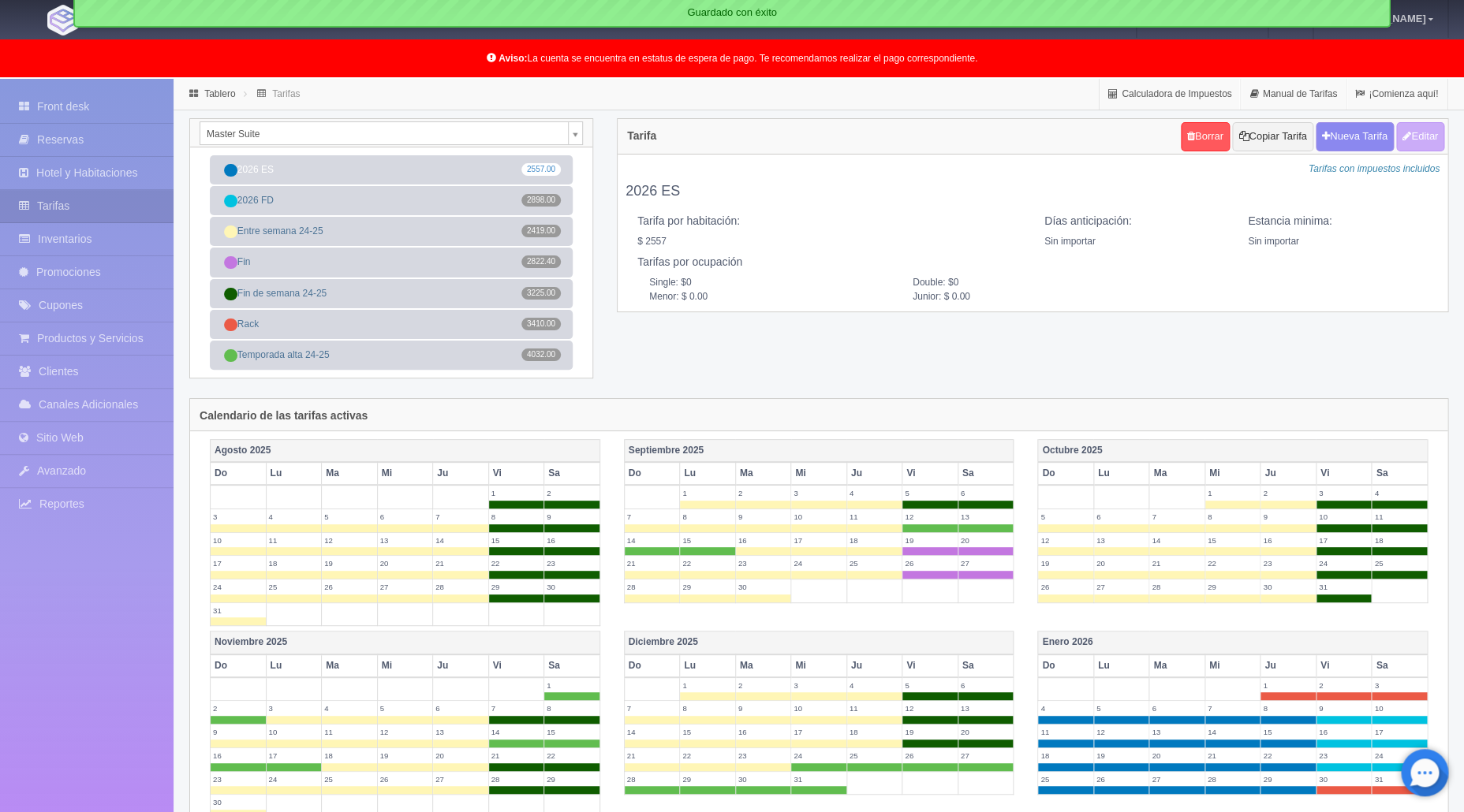
click at [573, 132] on body "[GEOGRAPHIC_DATA] Manuales de Ayuda Actualizaciones recientes [PERSON_NAME] Mi …" at bounding box center [732, 660] width 1464 height 1162
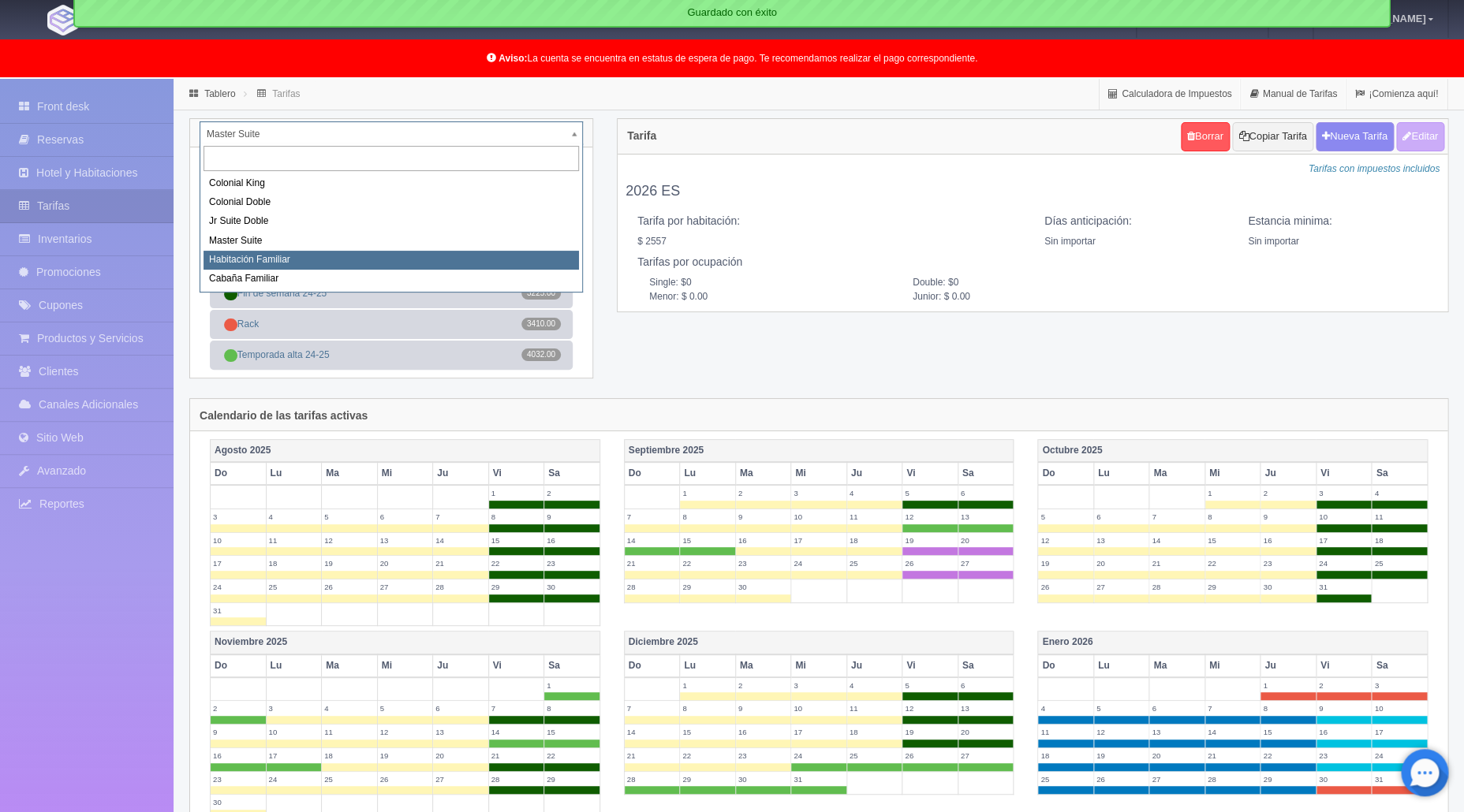
select select "981"
